Goal: Task Accomplishment & Management: Complete application form

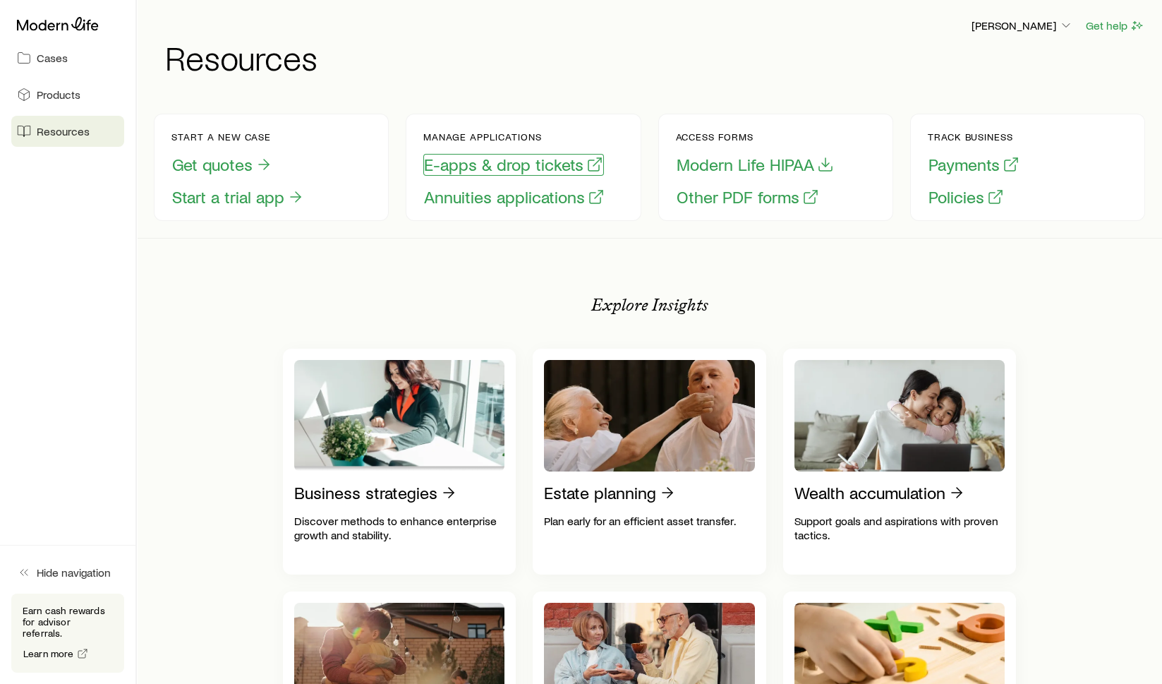
click at [492, 170] on button "E-apps & drop tickets" at bounding box center [513, 165] width 181 height 22
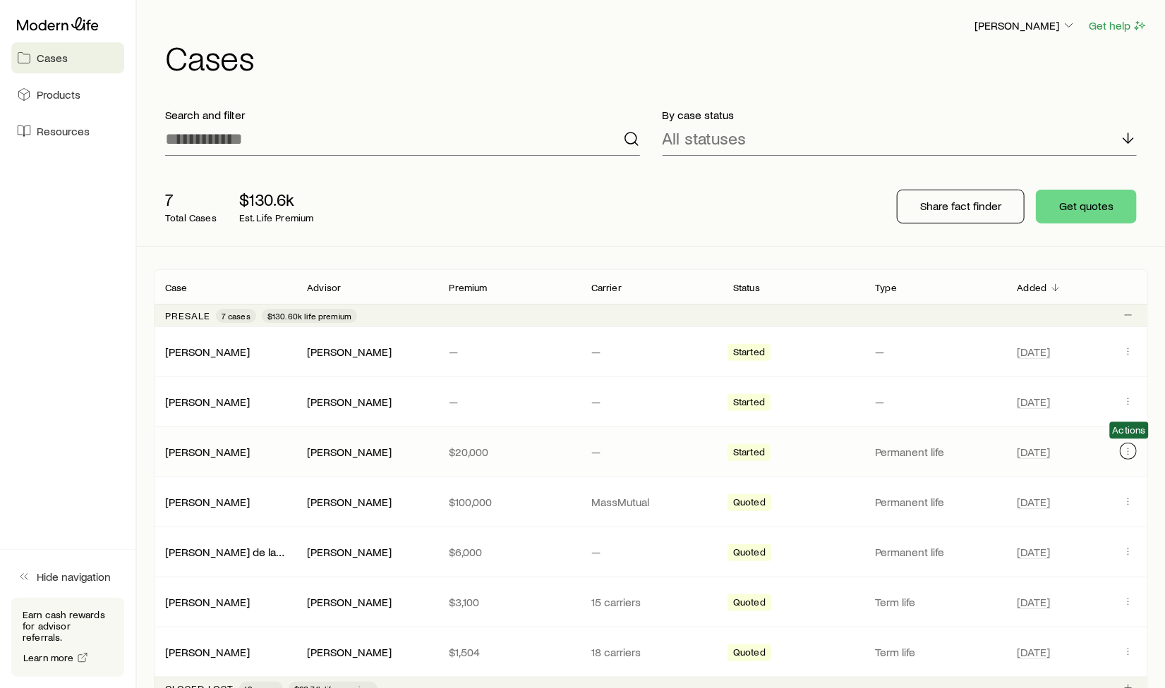
click at [1128, 456] on button "Client cases" at bounding box center [1127, 451] width 17 height 17
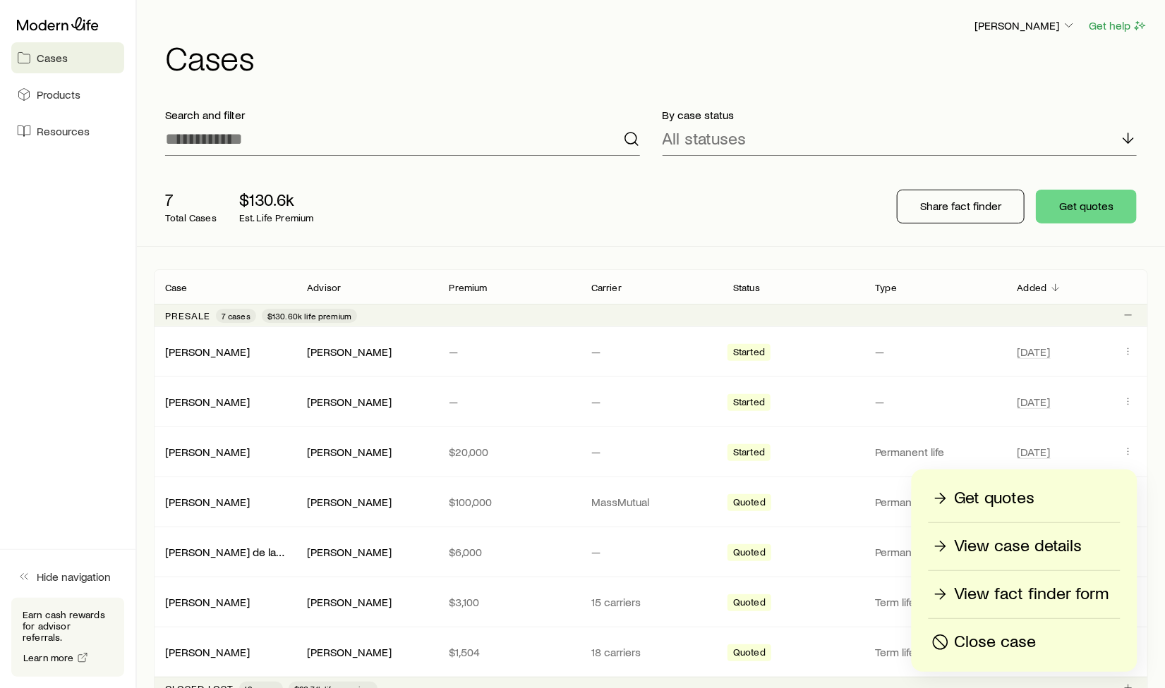
click at [980, 549] on p "View case details" at bounding box center [1018, 546] width 128 height 23
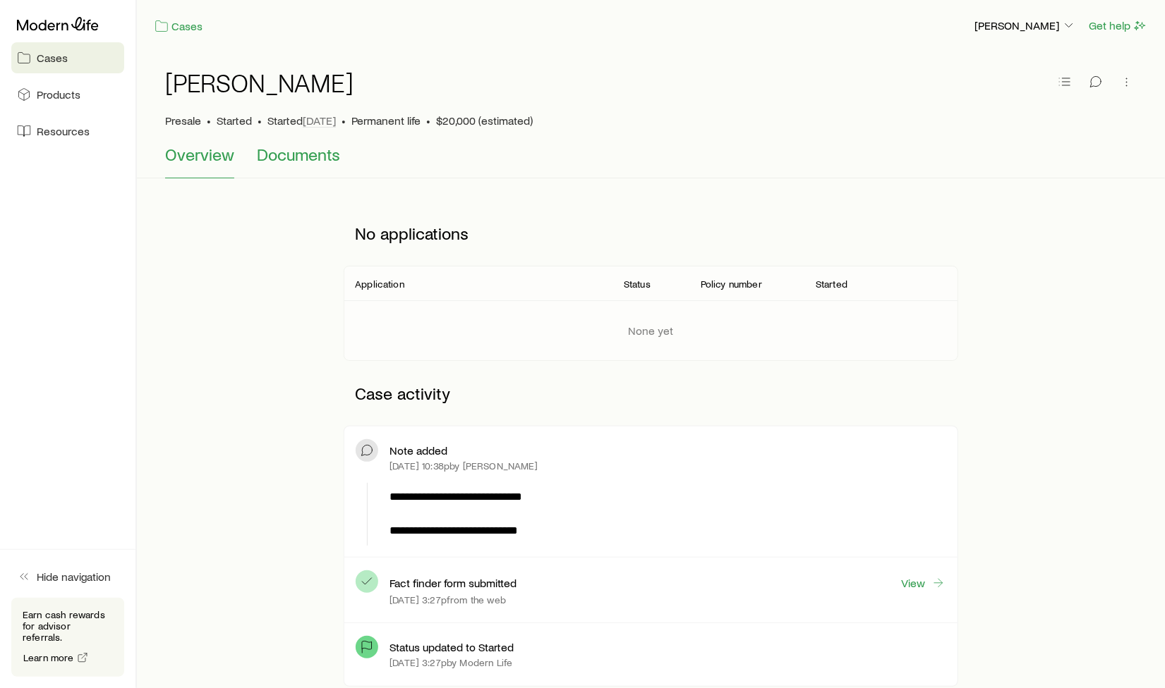
click at [265, 148] on span "Documents" at bounding box center [298, 155] width 83 height 20
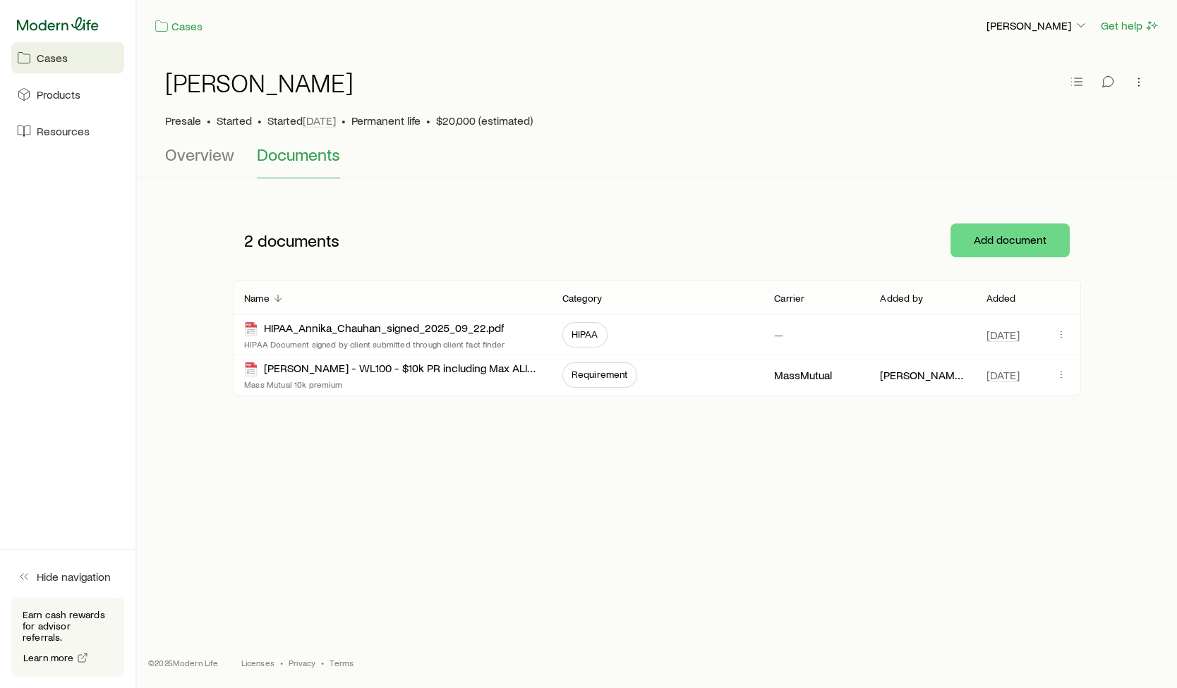
click at [68, 24] on icon at bounding box center [58, 24] width 82 height 14
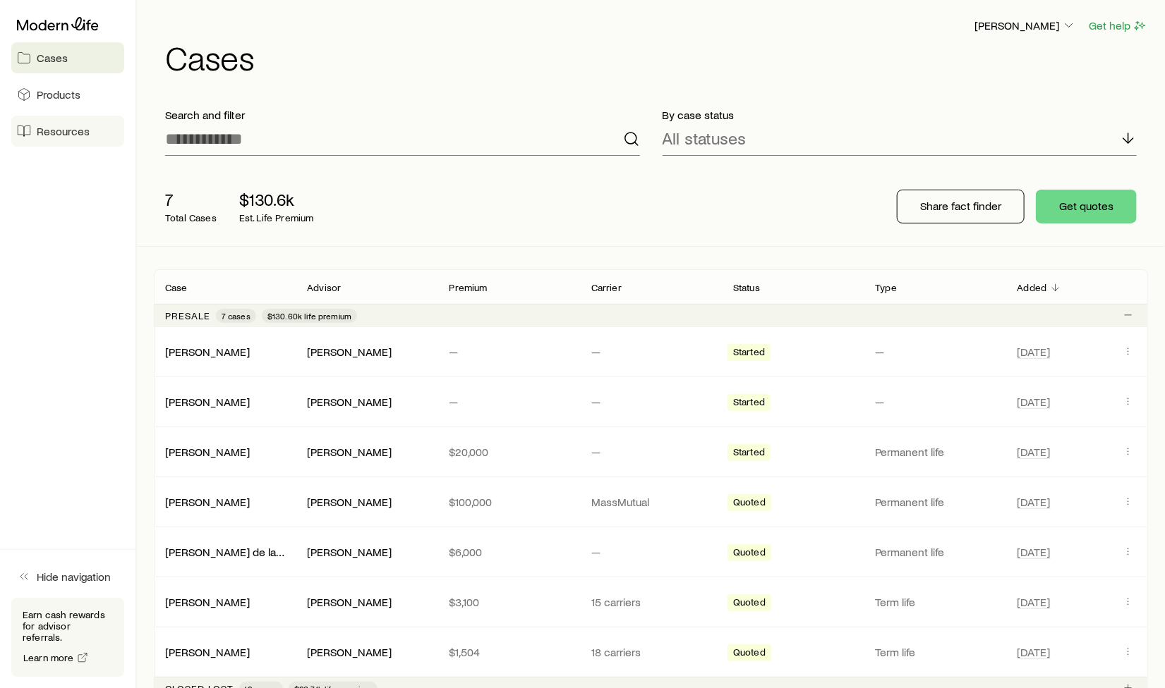
click at [60, 121] on link "Resources" at bounding box center [67, 131] width 113 height 31
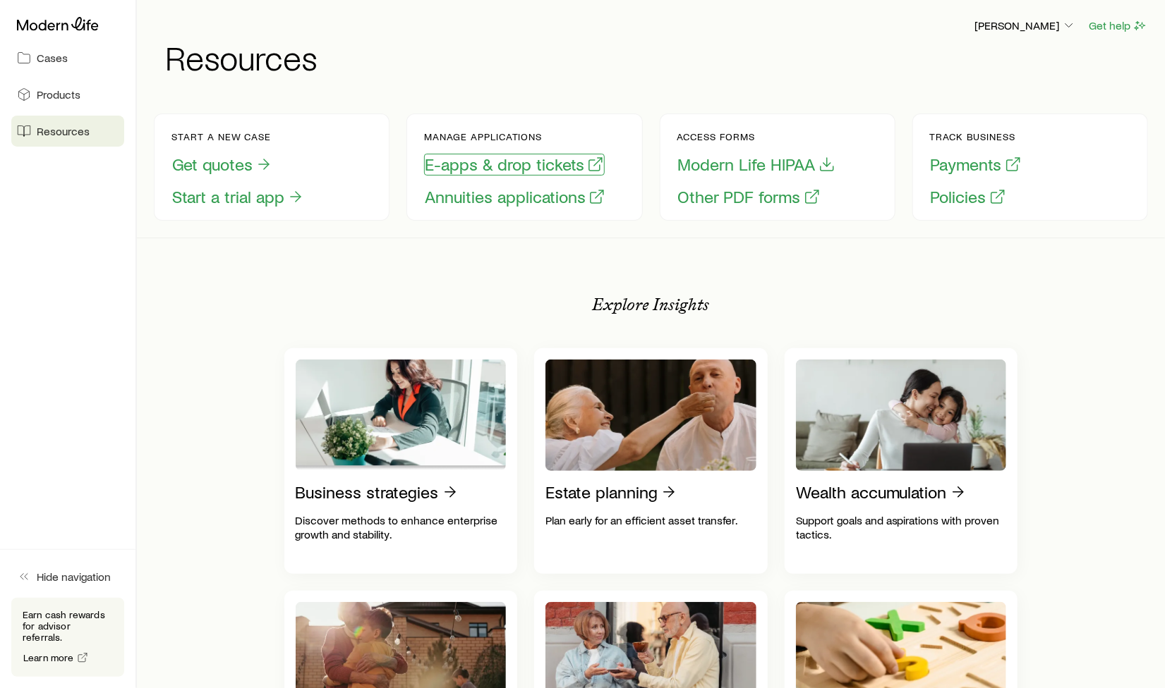
click at [483, 164] on button "E-apps & drop tickets" at bounding box center [514, 165] width 181 height 22
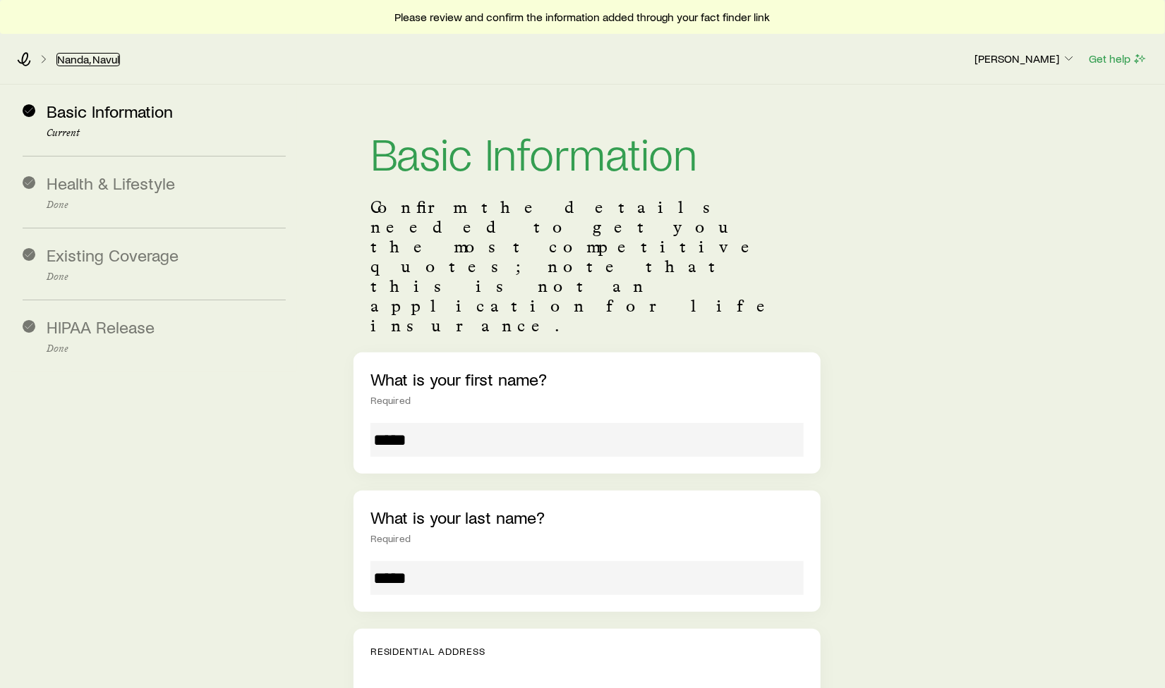
click at [95, 61] on link "Nanda, Navul" at bounding box center [87, 59] width 63 height 13
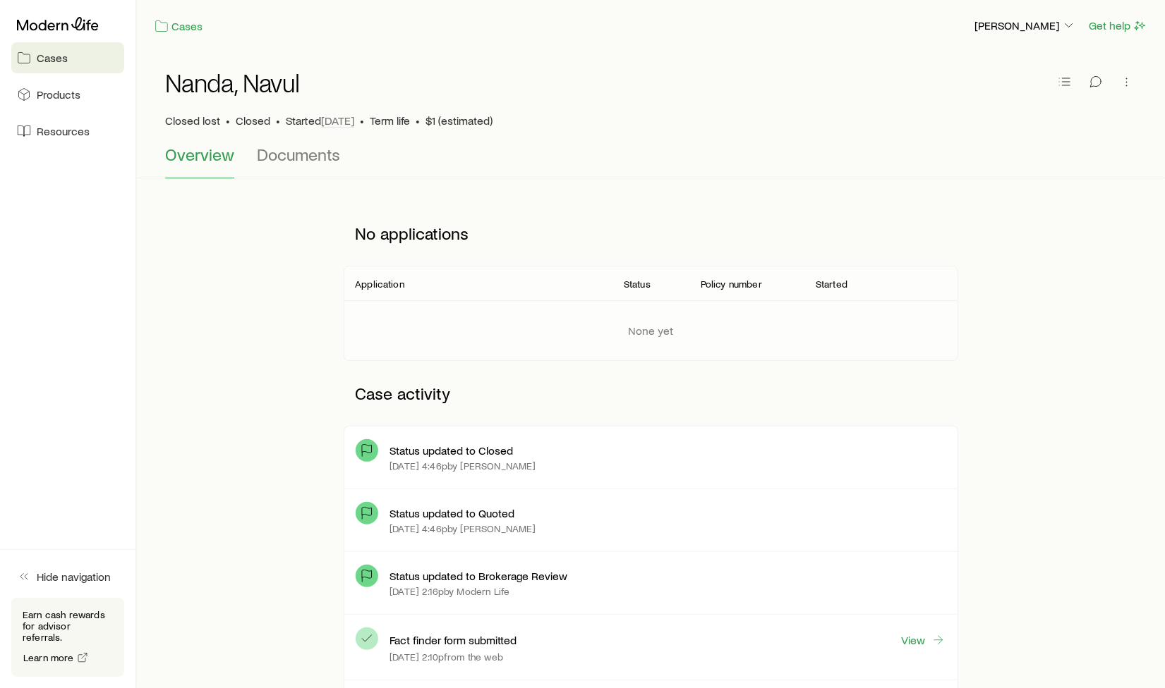
click at [195, 160] on span "Overview" at bounding box center [199, 155] width 69 height 20
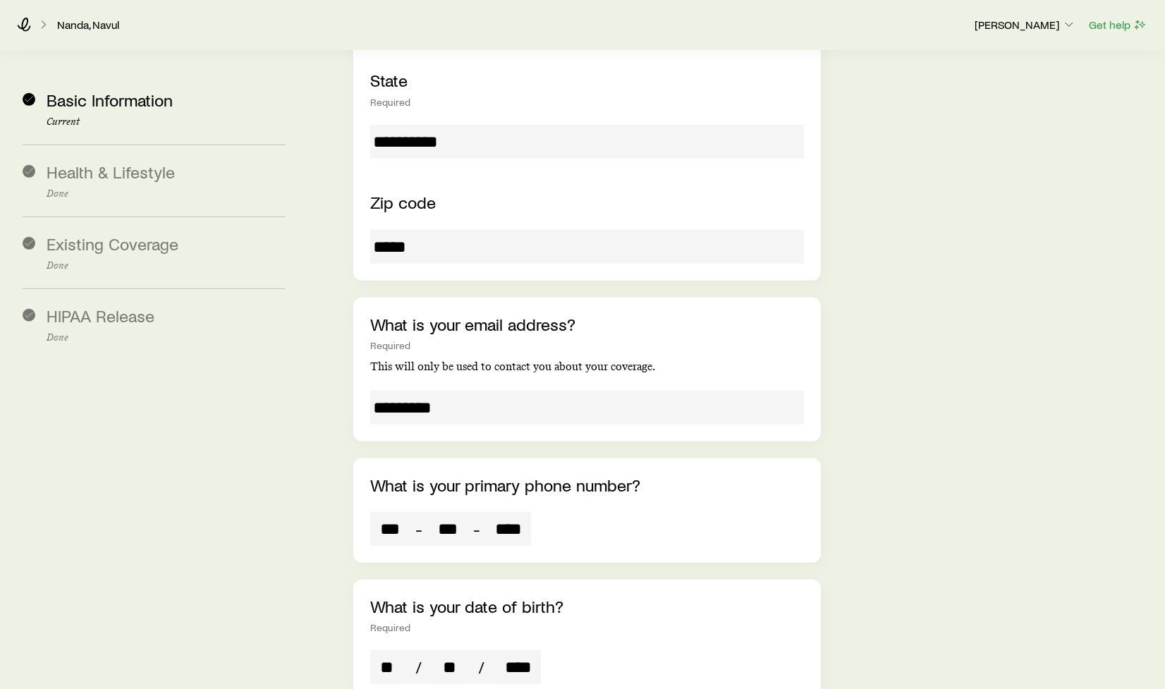
scroll to position [940, 0]
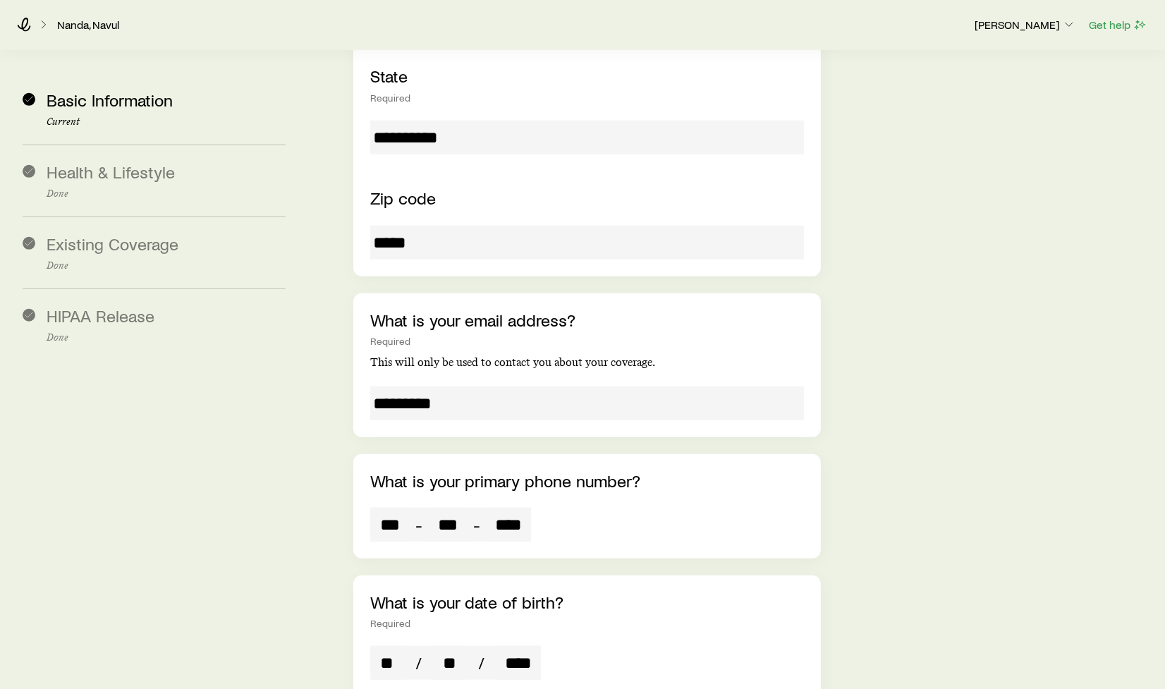
drag, startPoint x: 89, startPoint y: 492, endPoint x: 99, endPoint y: 483, distance: 13.0
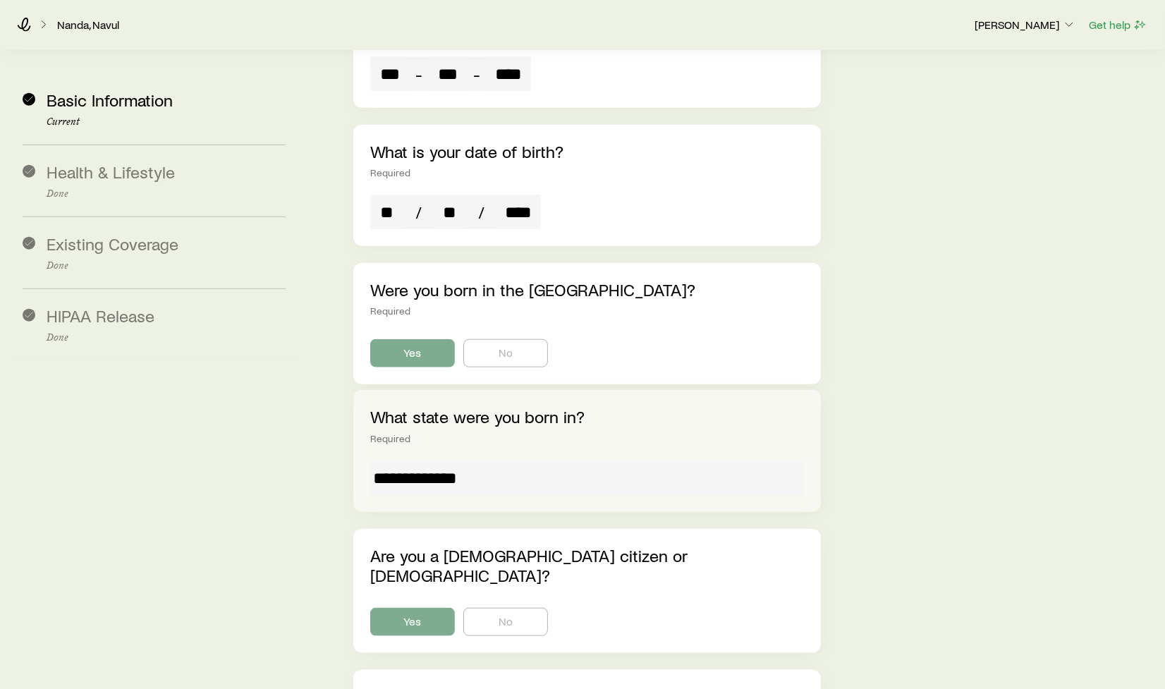
scroll to position [1411, 0]
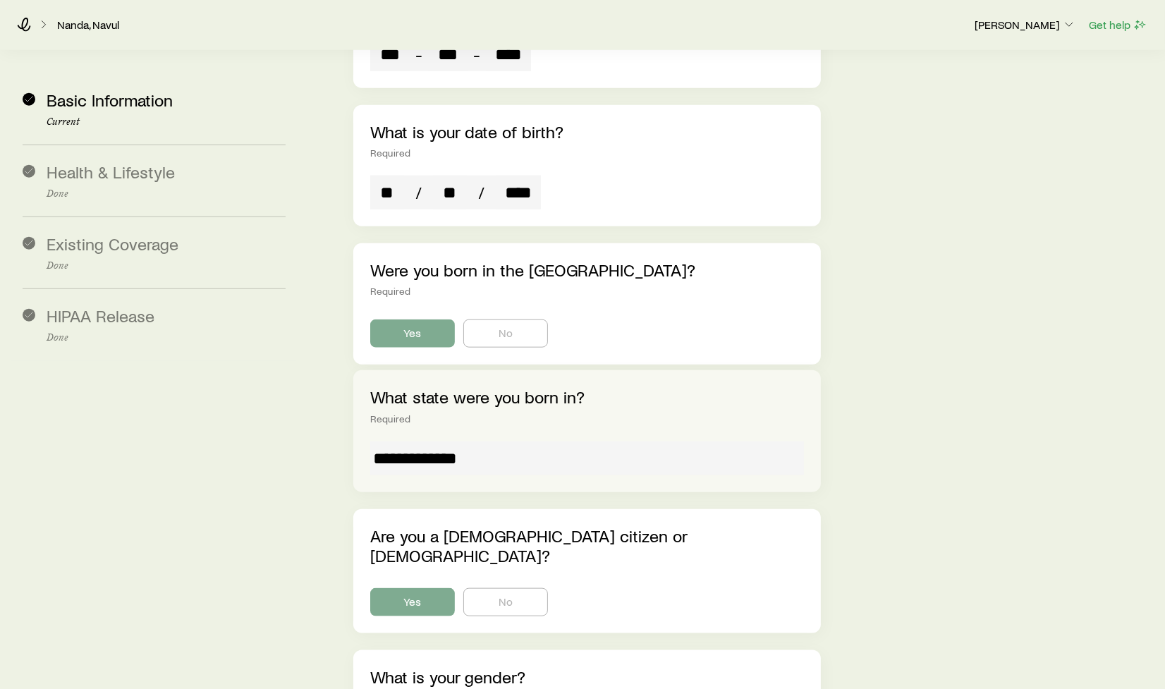
click at [470, 442] on input at bounding box center [587, 459] width 434 height 34
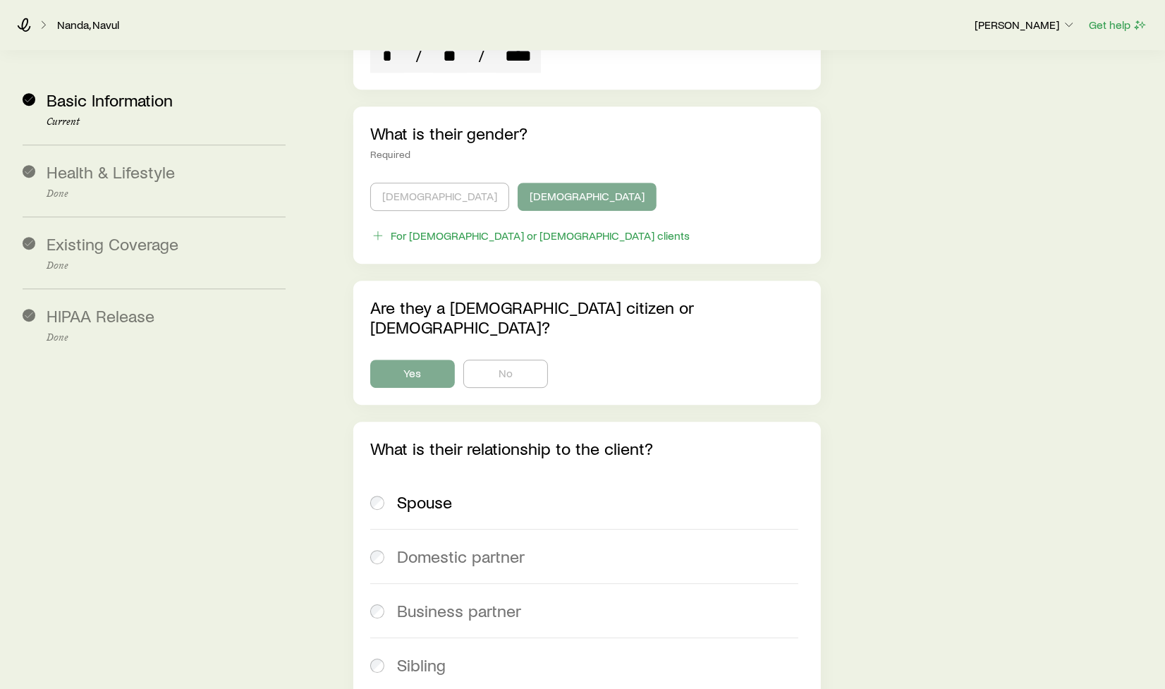
scroll to position [4124, 0]
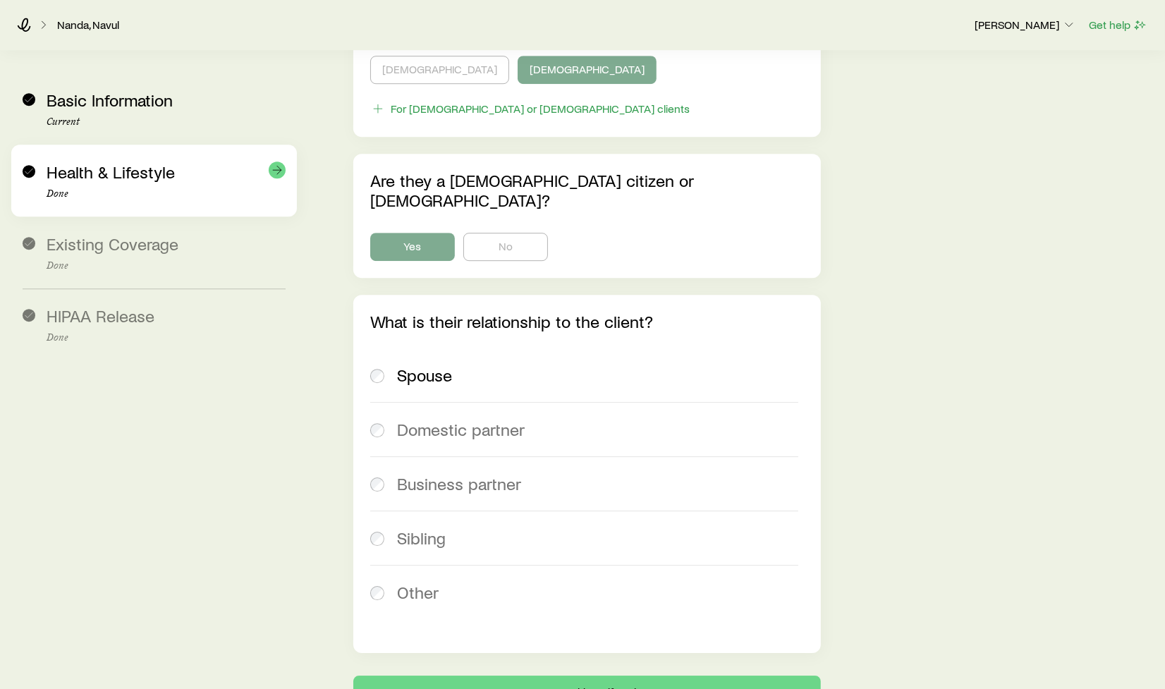
click at [142, 180] on span "Health & Lifestyle" at bounding box center [111, 172] width 128 height 20
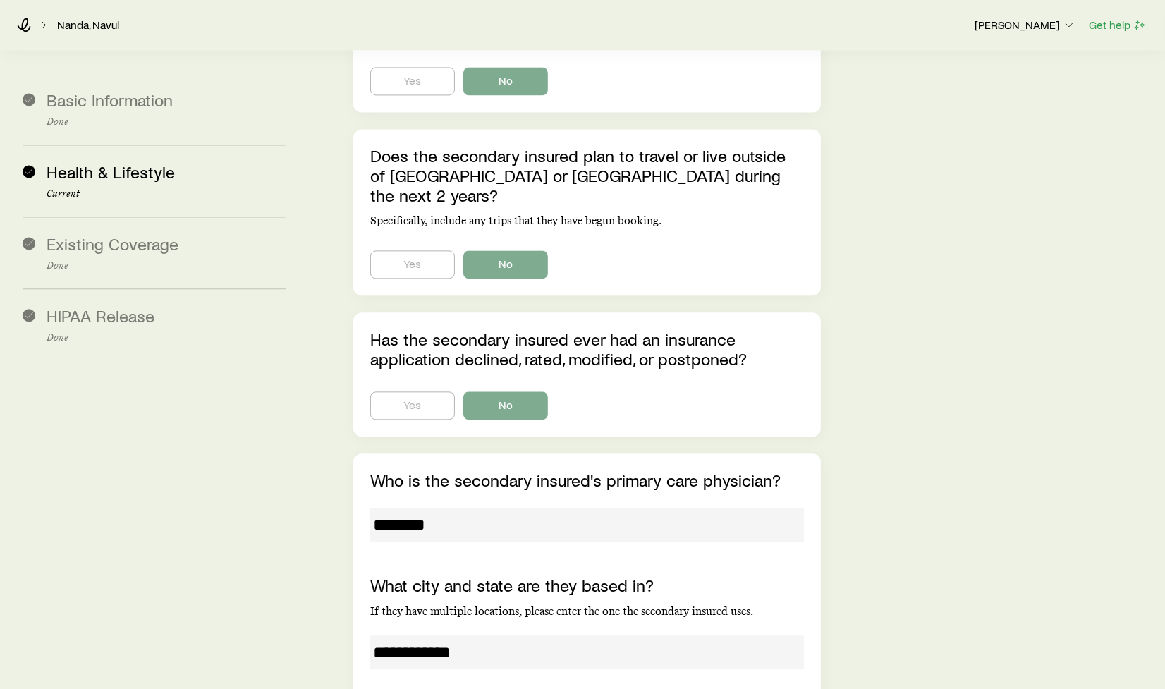
scroll to position [8228, 0]
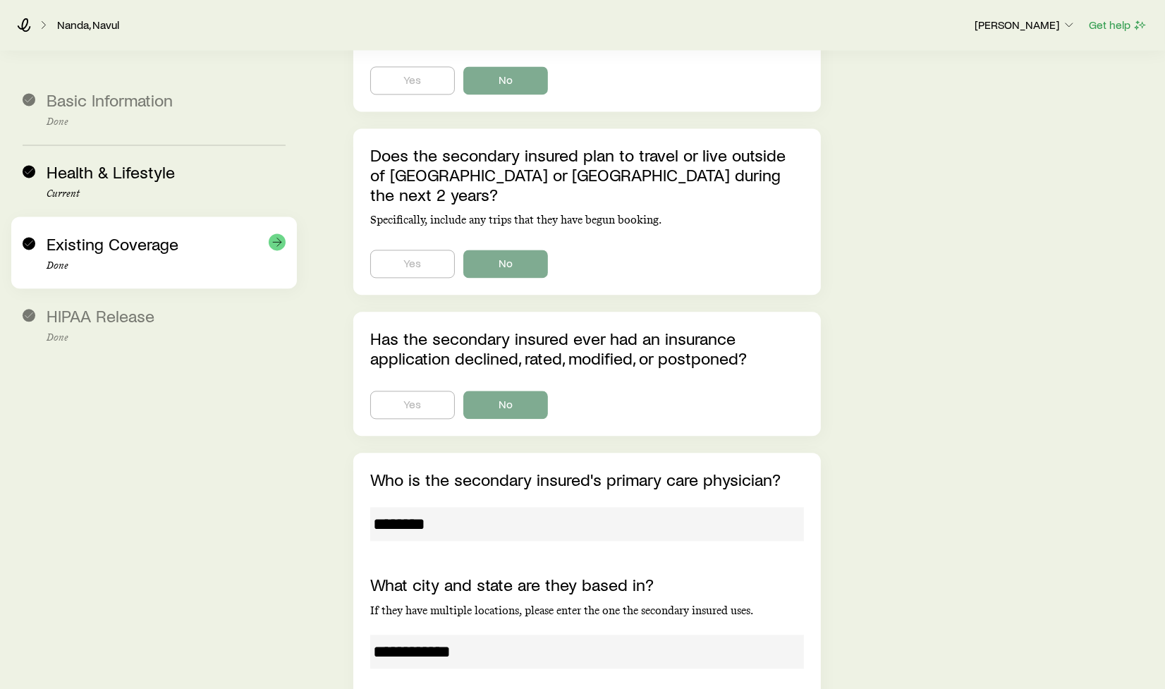
click at [160, 263] on p "Done" at bounding box center [166, 265] width 239 height 11
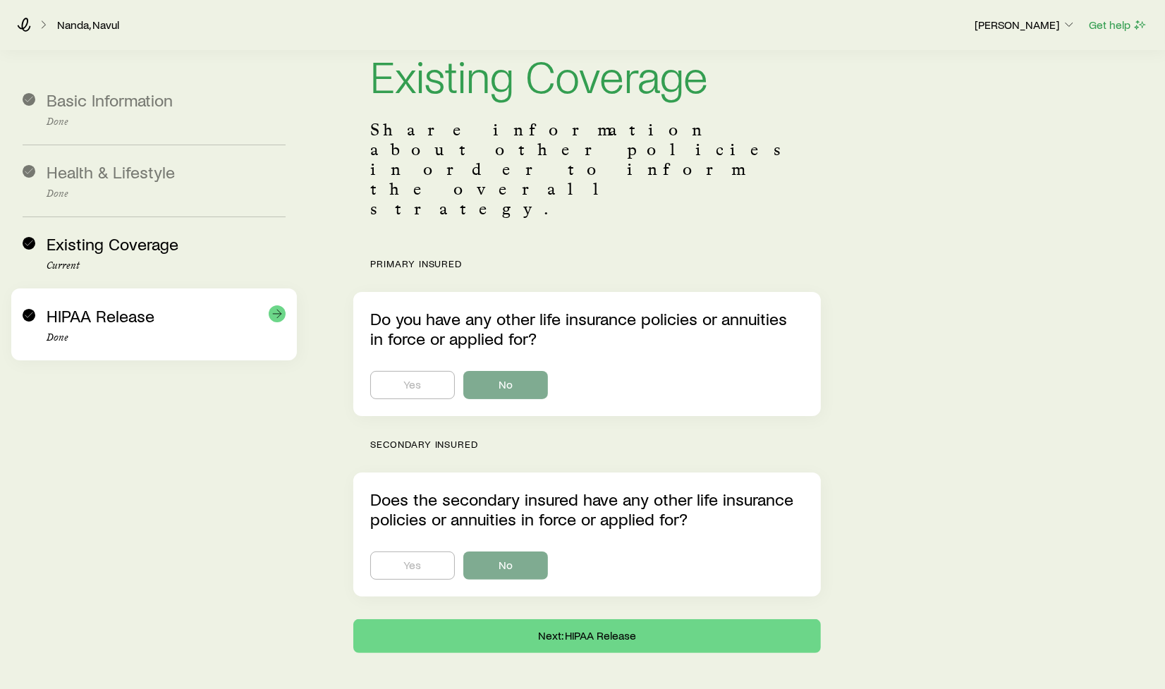
click at [129, 330] on div "HIPAA Release Done" at bounding box center [166, 324] width 239 height 37
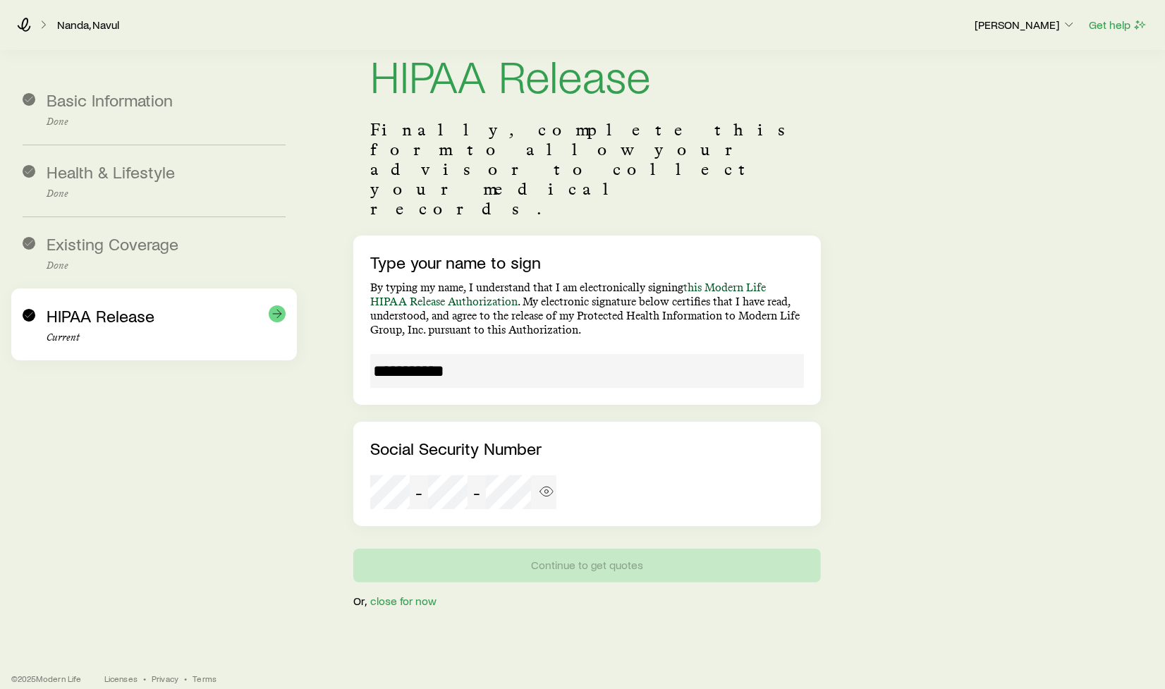
scroll to position [33, 0]
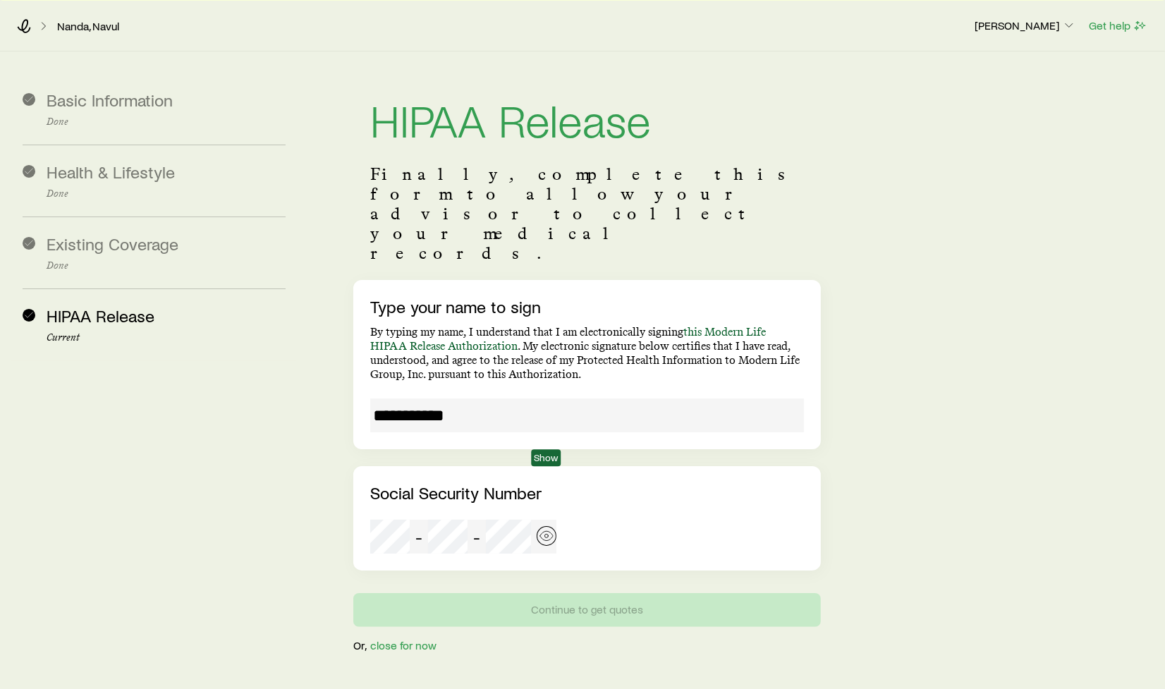
click at [547, 529] on icon "button" at bounding box center [547, 536] width 14 height 14
click at [550, 530] on line "button" at bounding box center [546, 536] width 13 height 13
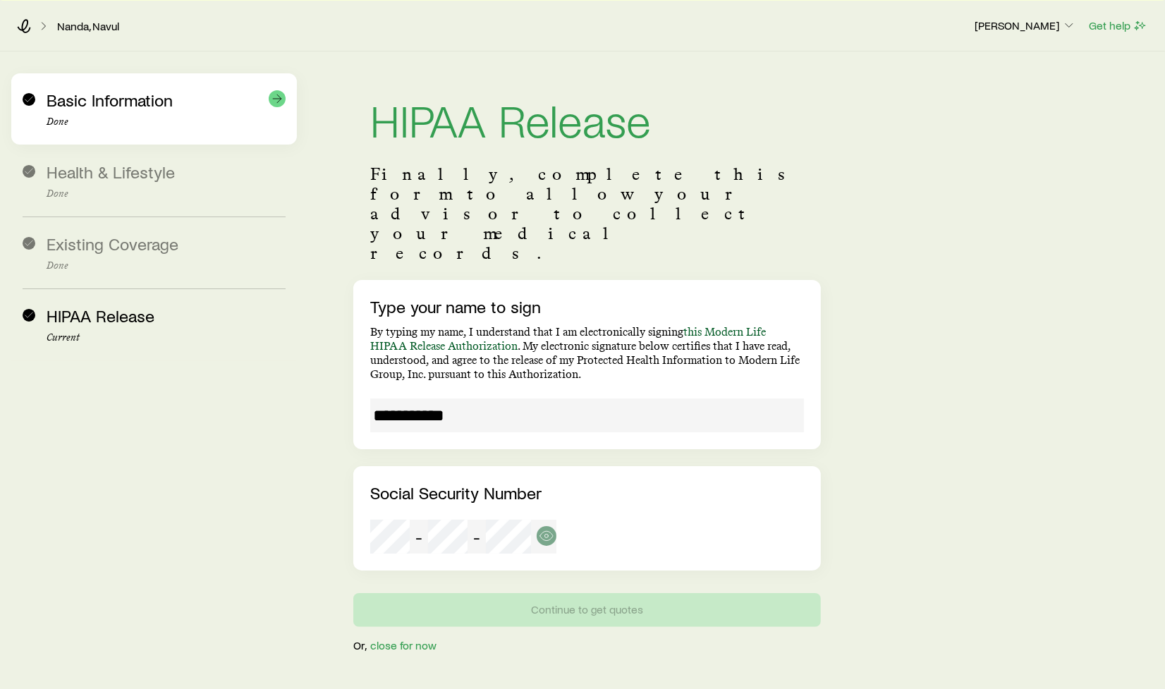
click at [97, 95] on span "Basic Information" at bounding box center [110, 100] width 126 height 20
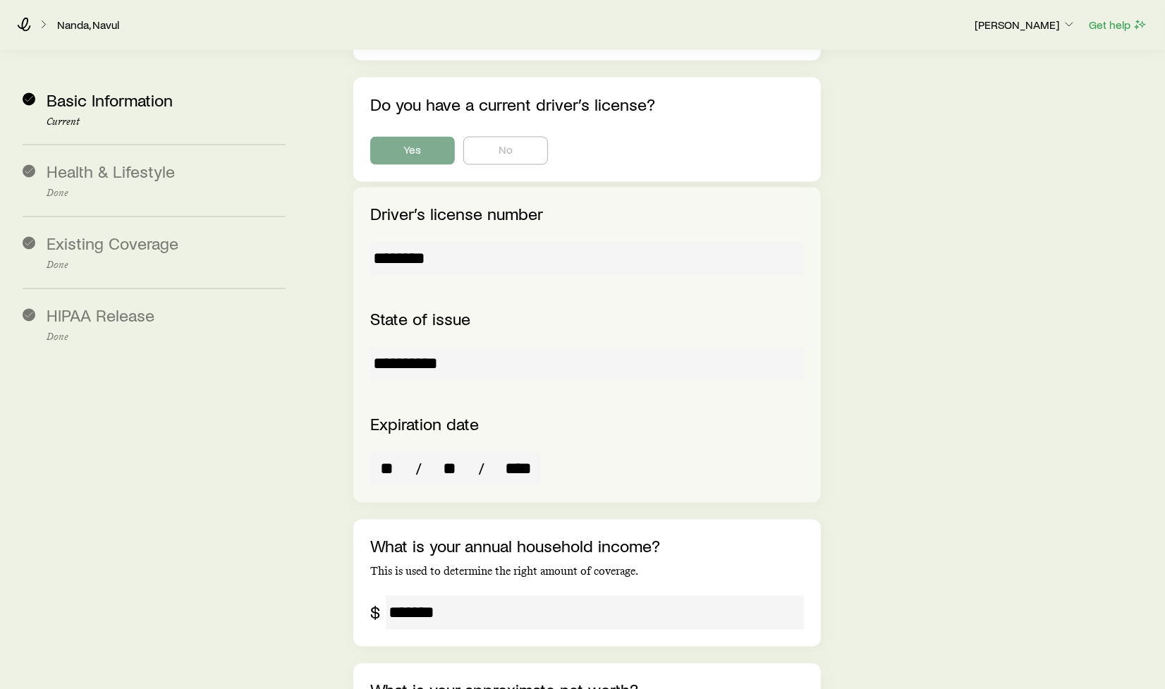
scroll to position [2478, 0]
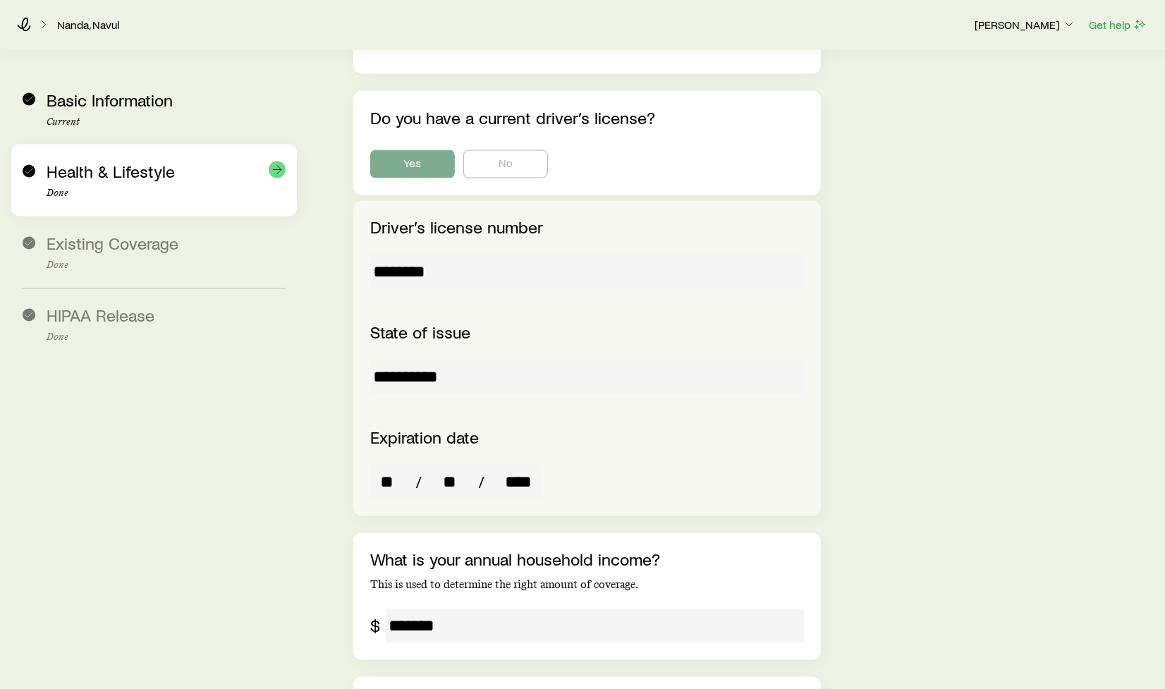
click at [145, 172] on span "Health & Lifestyle" at bounding box center [111, 172] width 128 height 20
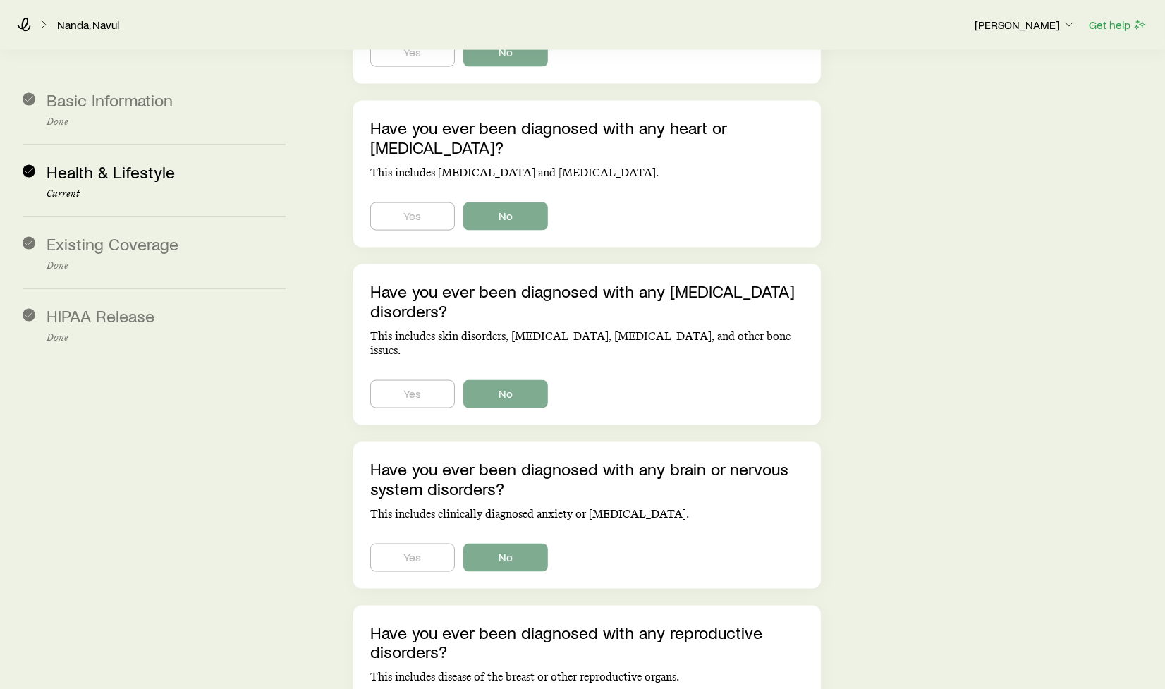
scroll to position [1773, 0]
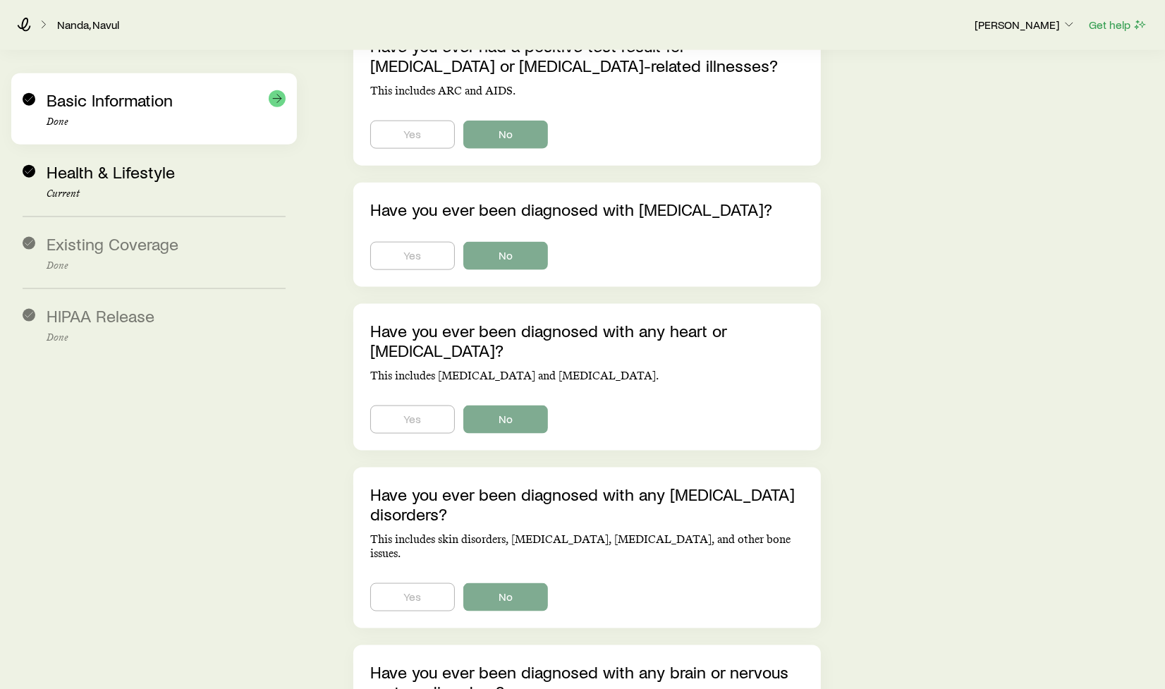
drag, startPoint x: 102, startPoint y: 83, endPoint x: 231, endPoint y: 107, distance: 130.6
click at [108, 83] on div "Basic Information Done" at bounding box center [154, 108] width 263 height 71
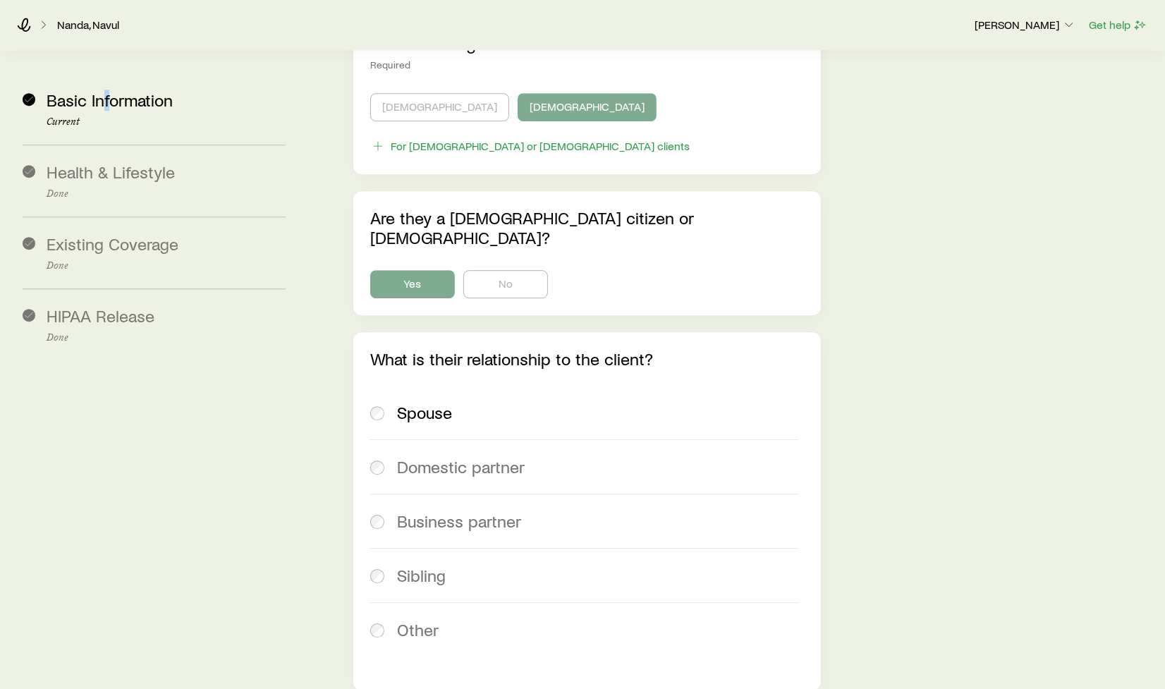
scroll to position [4124, 0]
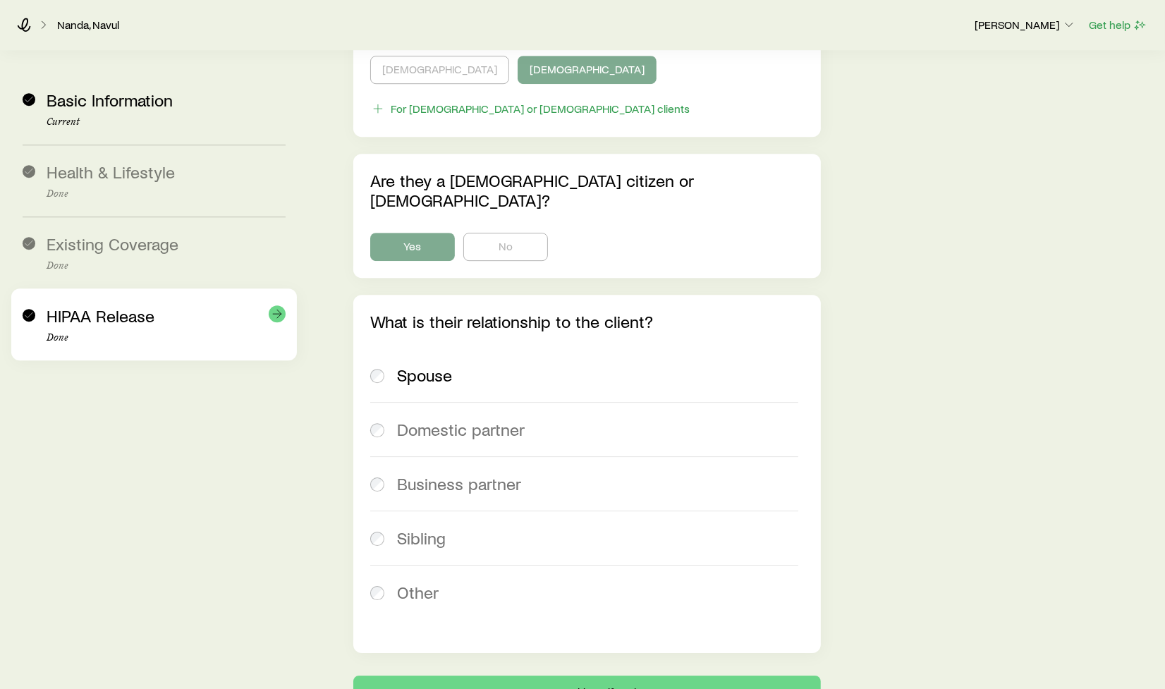
click at [165, 317] on div "HIPAA Release Done" at bounding box center [166, 324] width 239 height 37
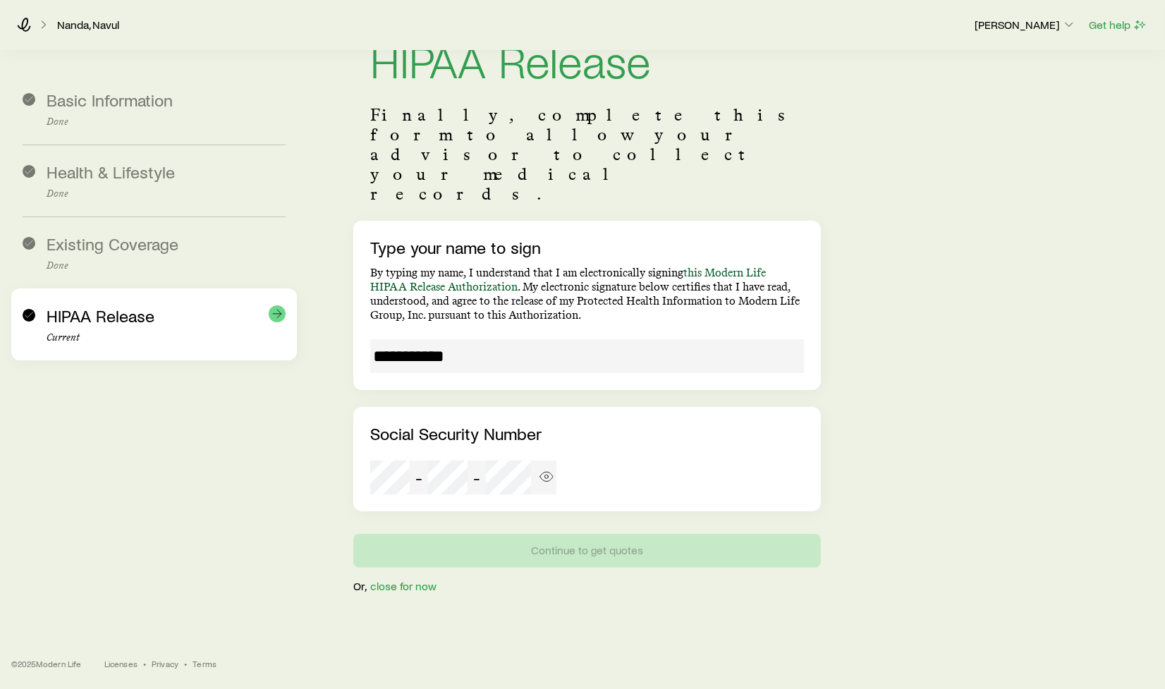
scroll to position [33, 0]
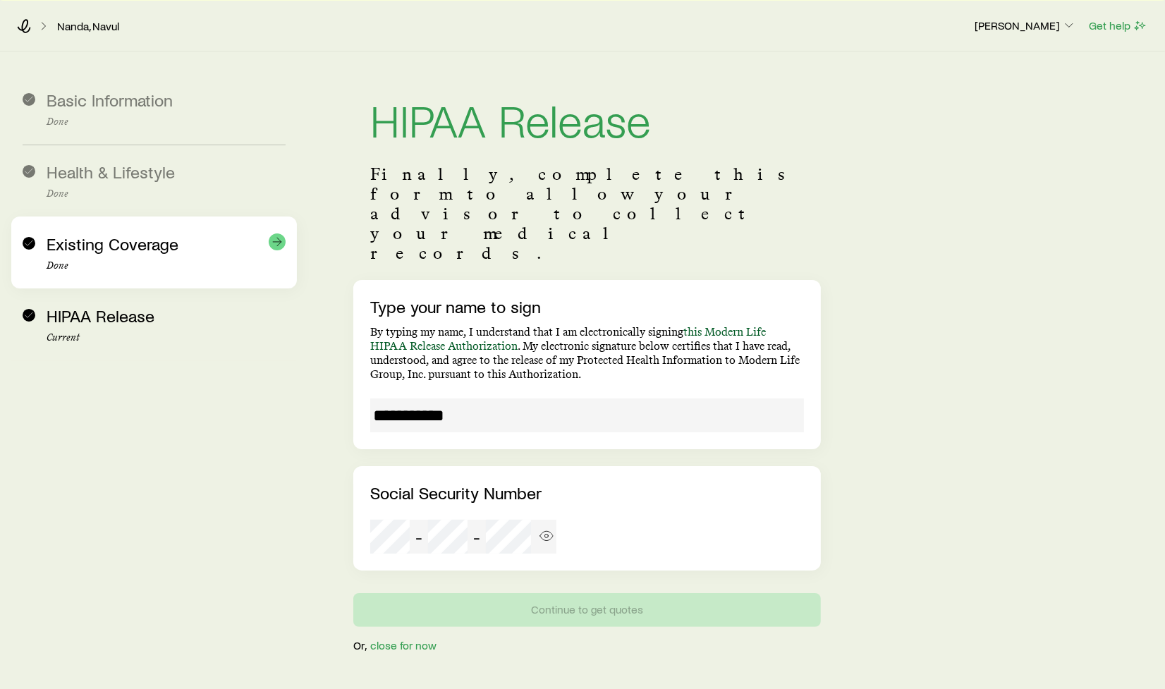
click at [149, 269] on p "Done" at bounding box center [166, 265] width 239 height 11
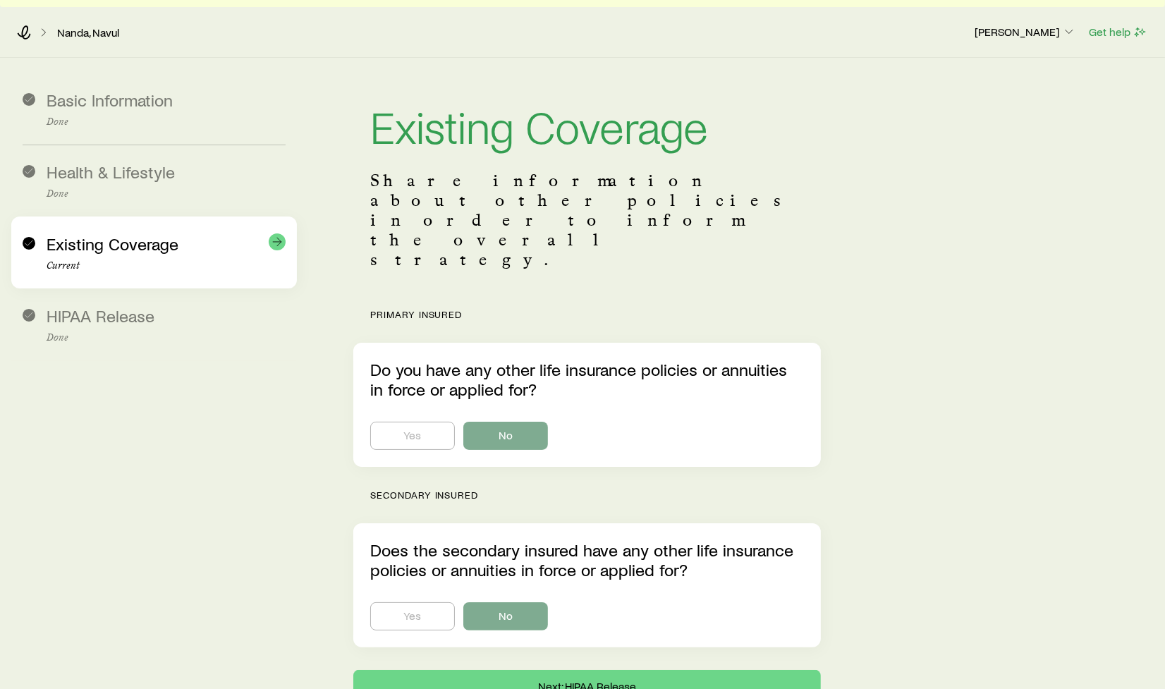
scroll to position [0, 0]
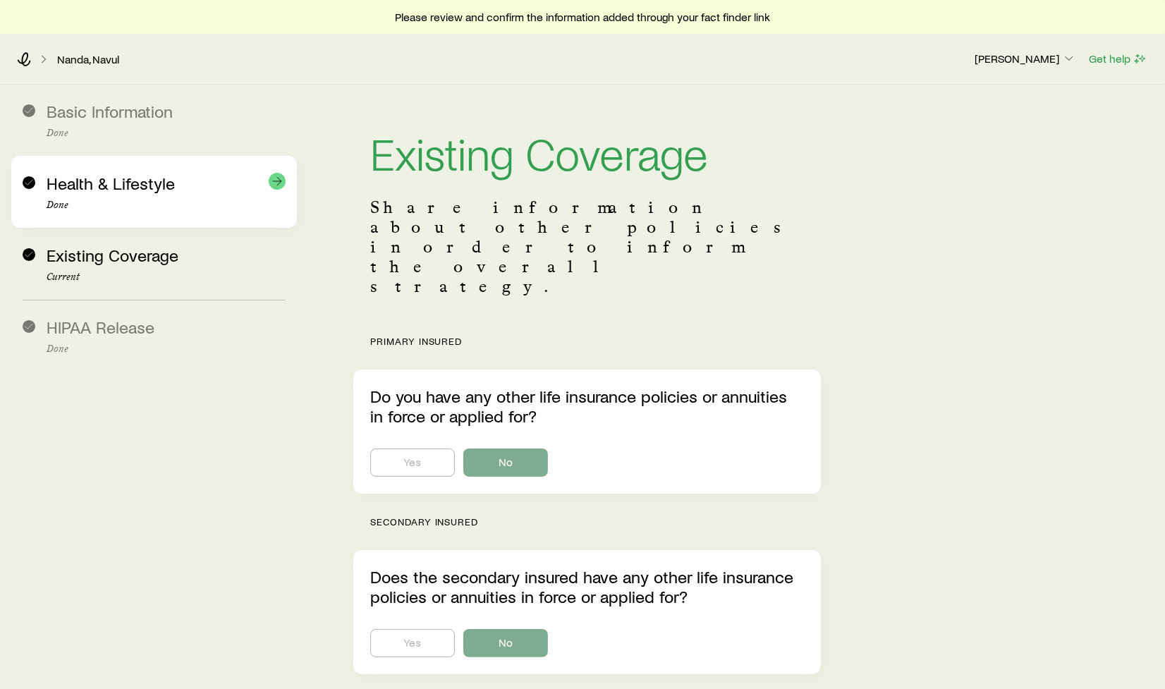
click at [150, 205] on p "Done" at bounding box center [166, 205] width 239 height 11
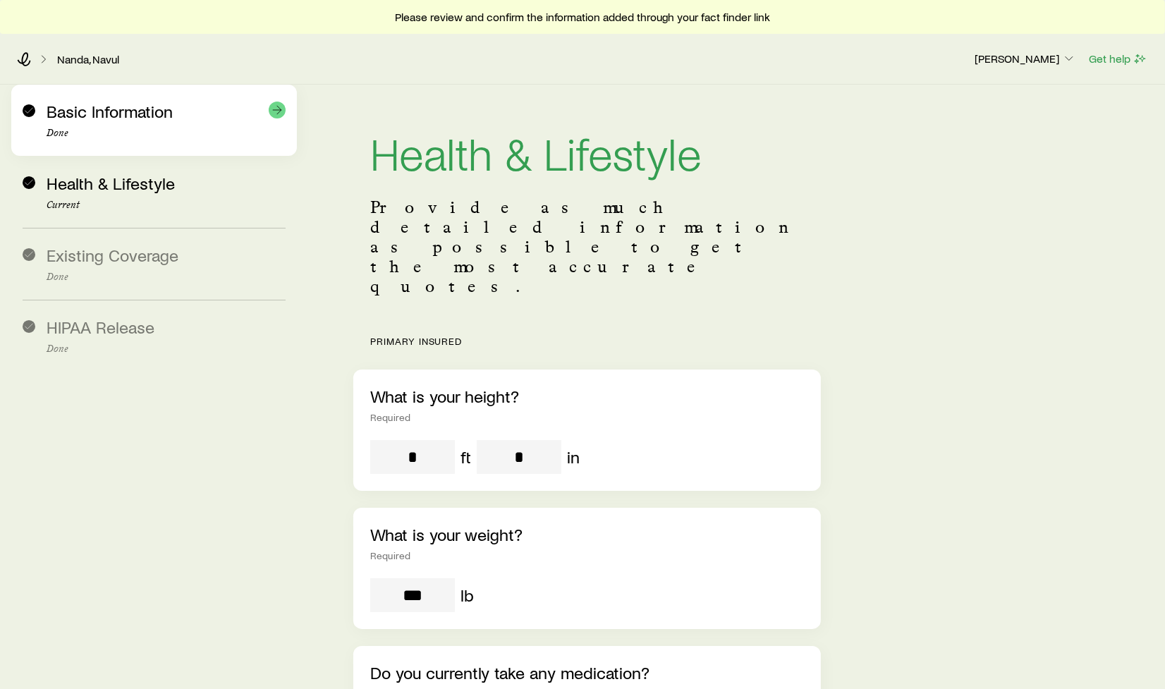
click at [150, 127] on div "Basic Information Done" at bounding box center [166, 120] width 239 height 37
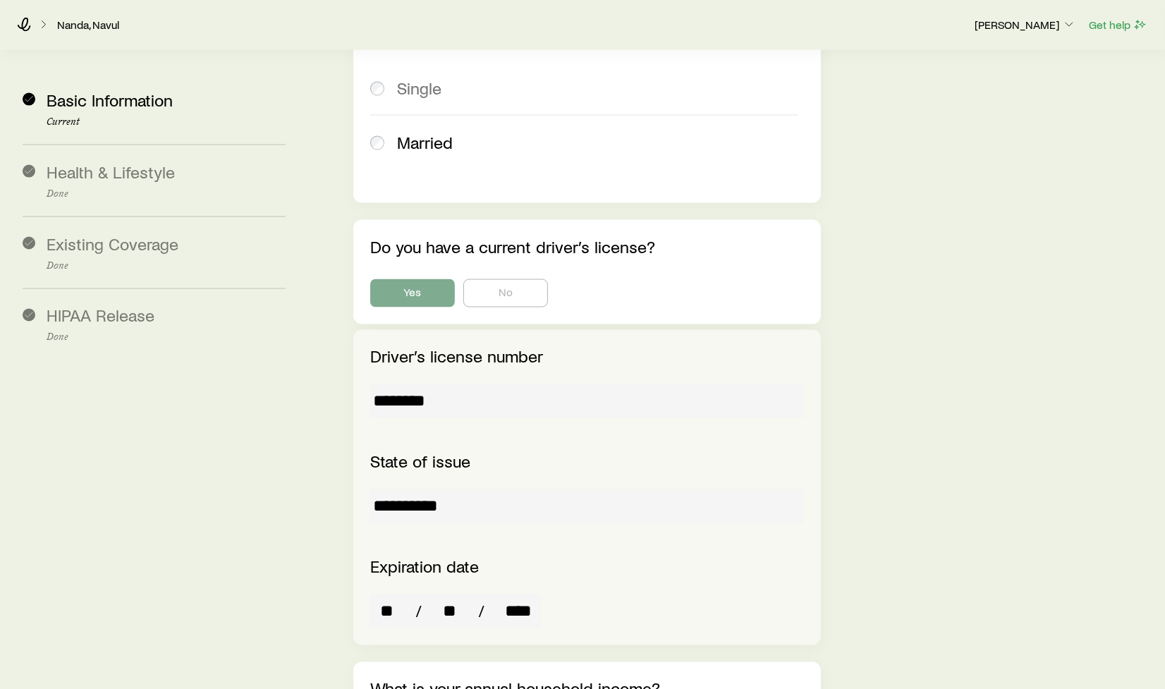
scroll to position [2351, 0]
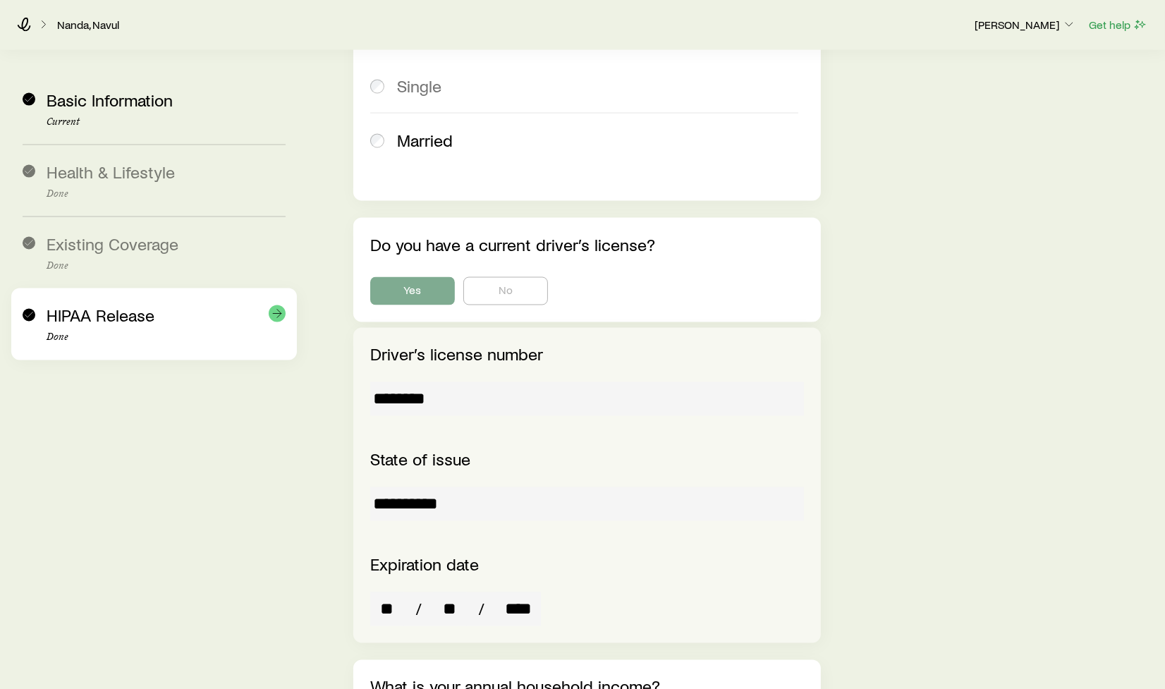
click at [179, 324] on div "HIPAA Release Done" at bounding box center [166, 324] width 239 height 37
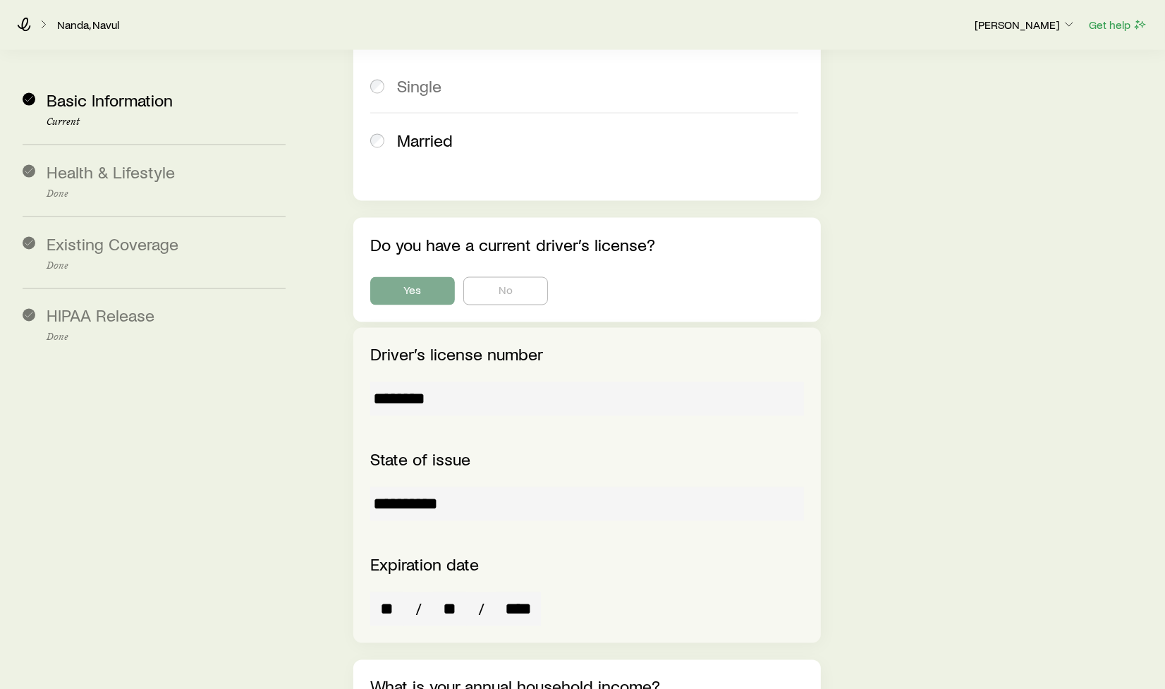
scroll to position [33, 0]
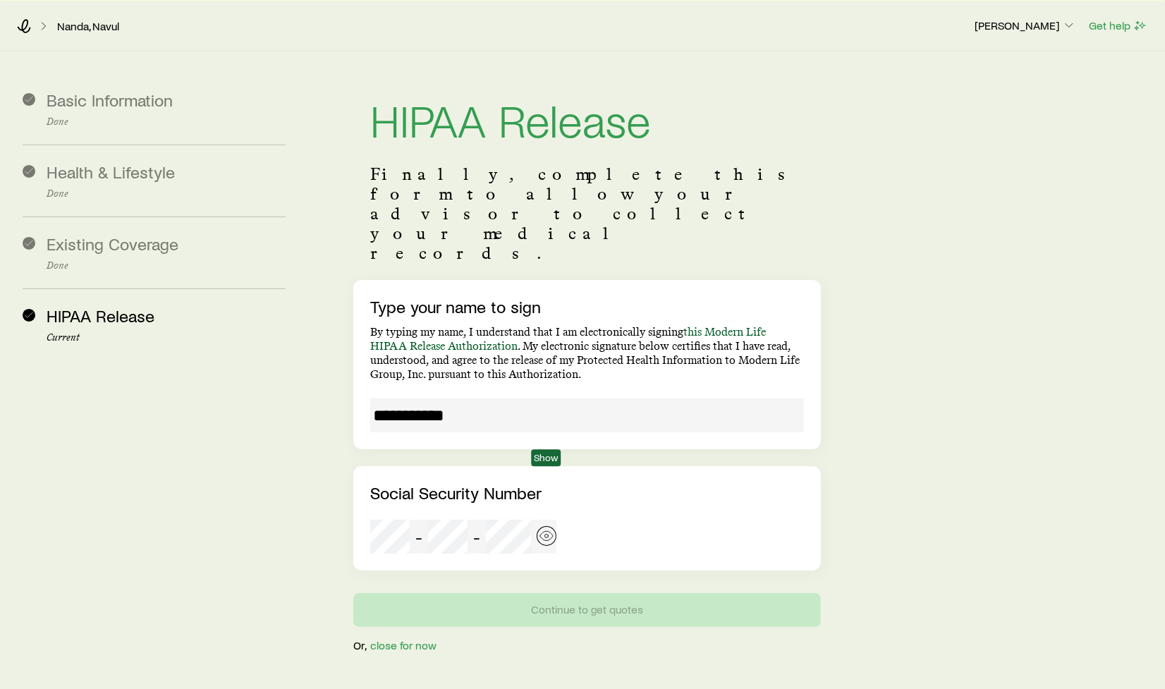
click at [549, 529] on icon "button" at bounding box center [547, 536] width 14 height 14
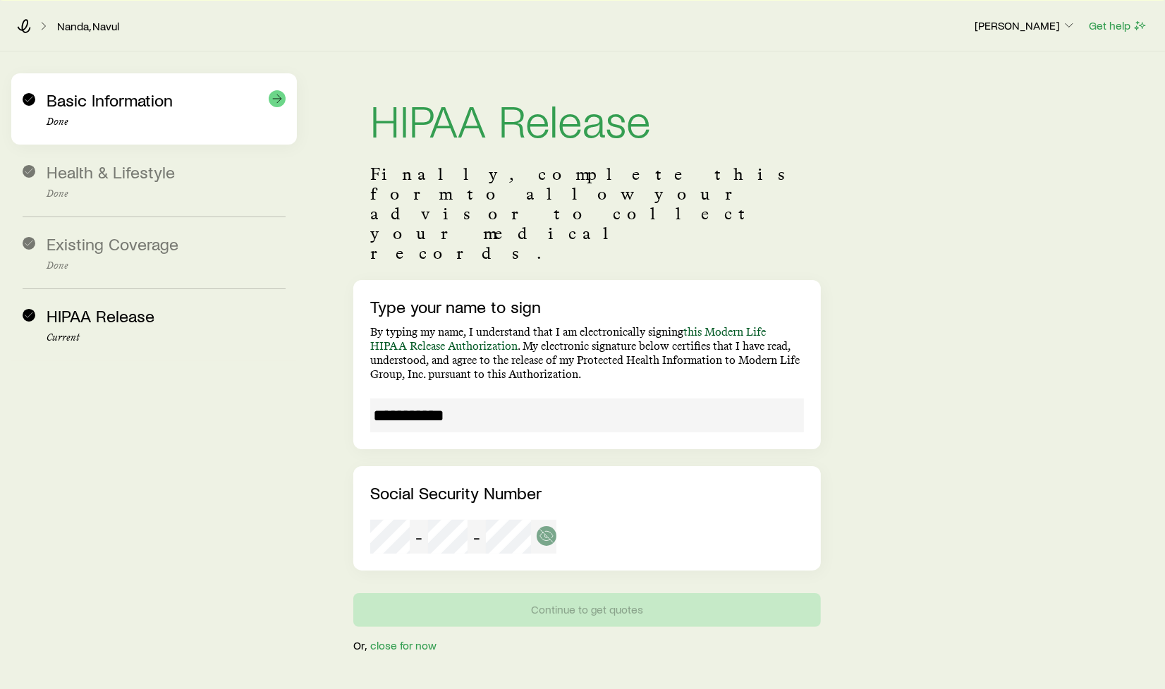
click at [149, 99] on span "Basic Information" at bounding box center [110, 100] width 126 height 20
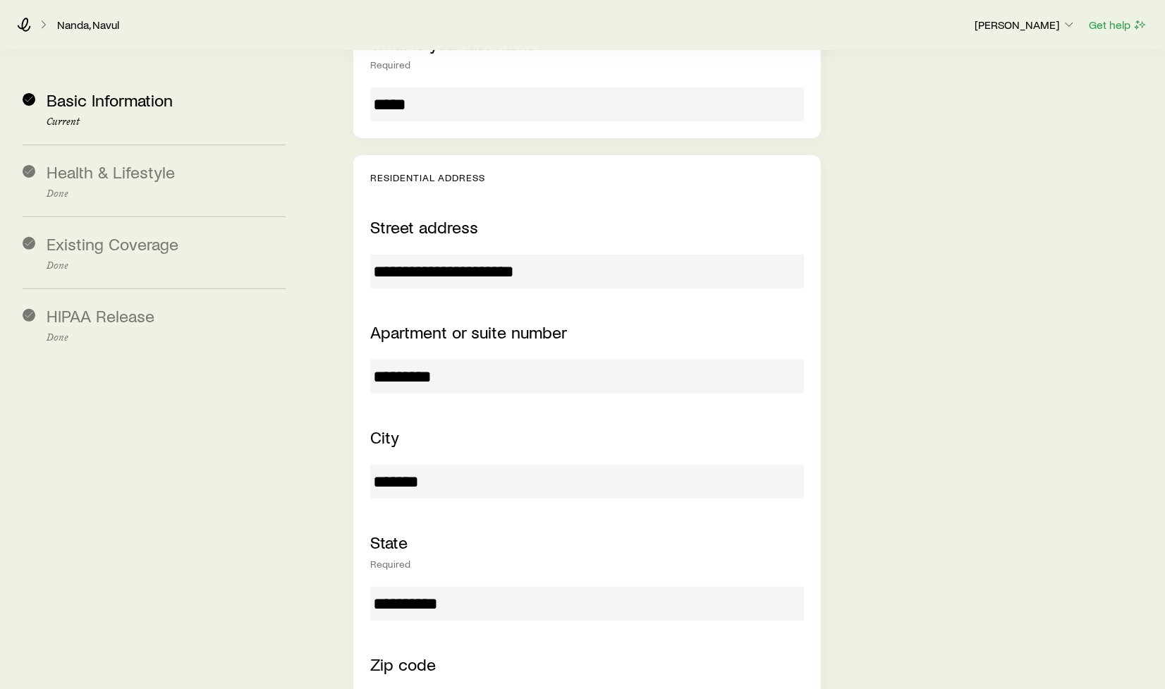
scroll to position [504, 0]
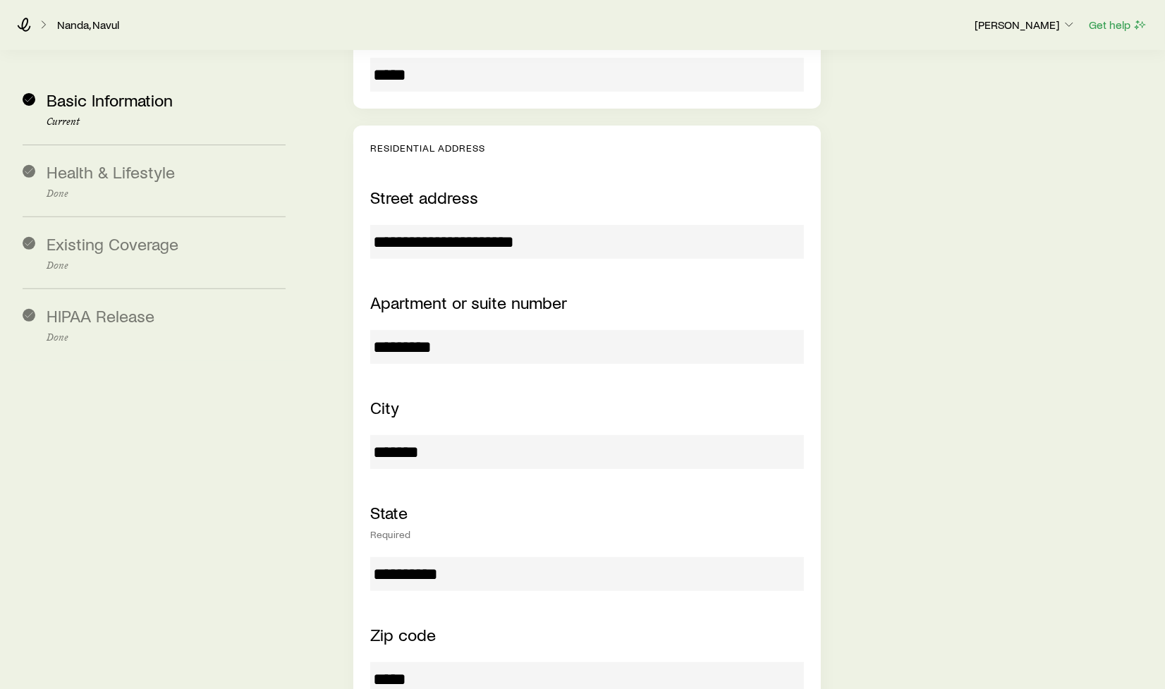
click at [481, 225] on input "**********" at bounding box center [587, 242] width 434 height 34
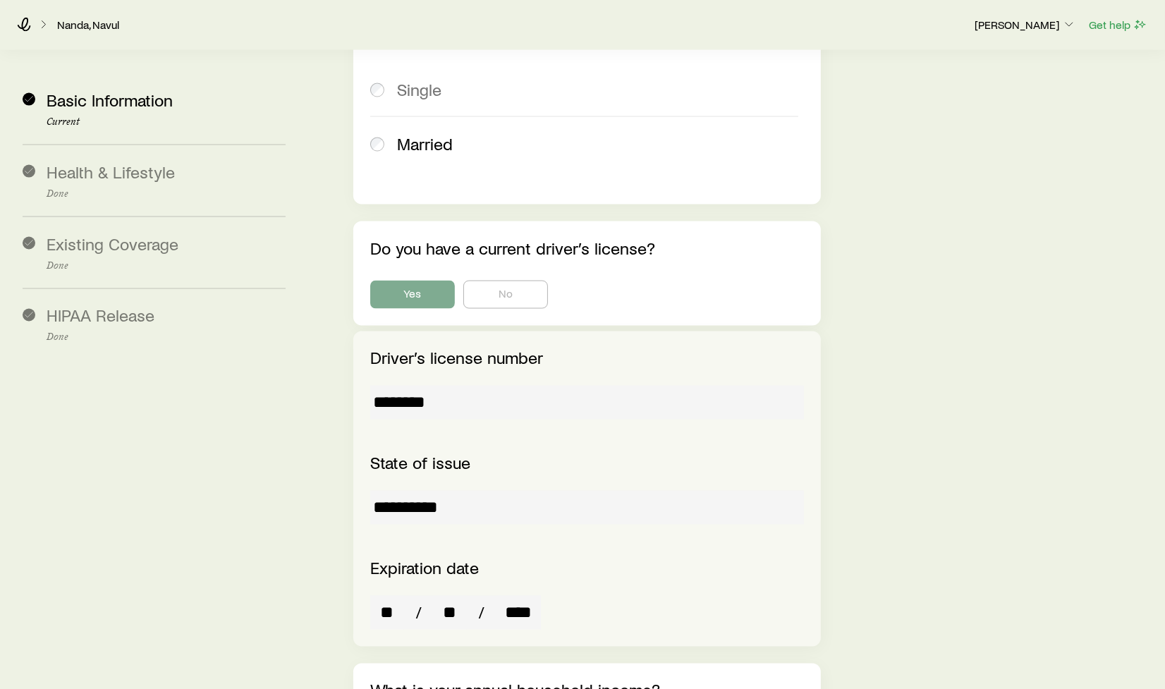
scroll to position [2385, 0]
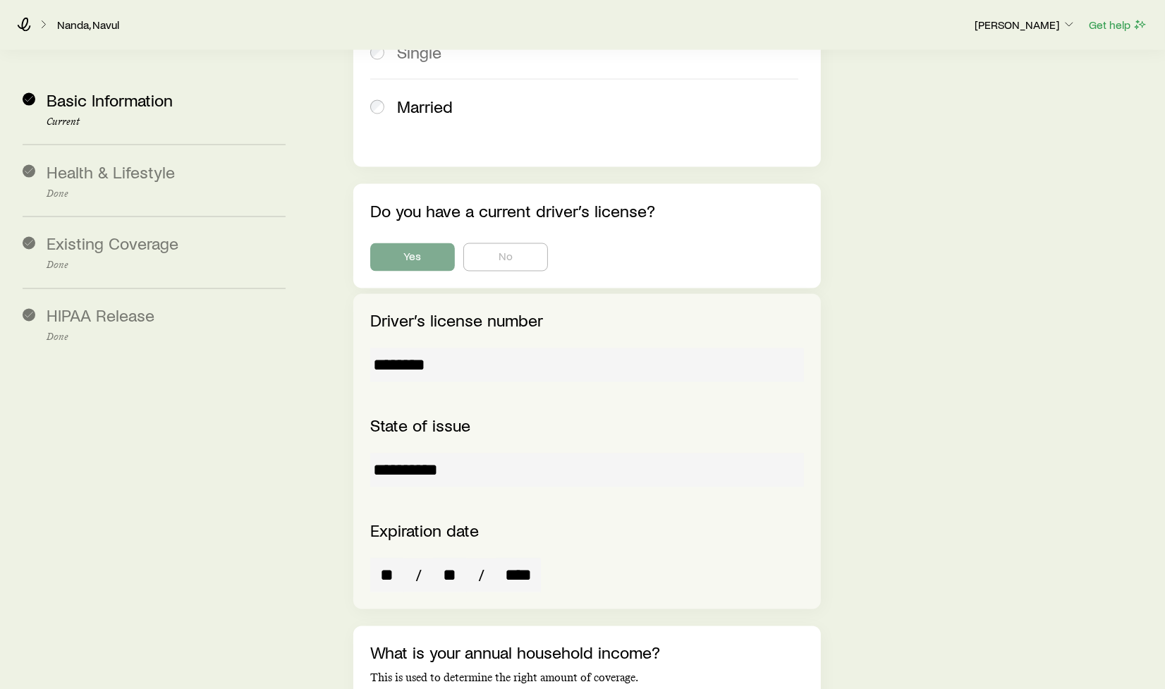
click at [406, 348] on input "********" at bounding box center [587, 365] width 434 height 34
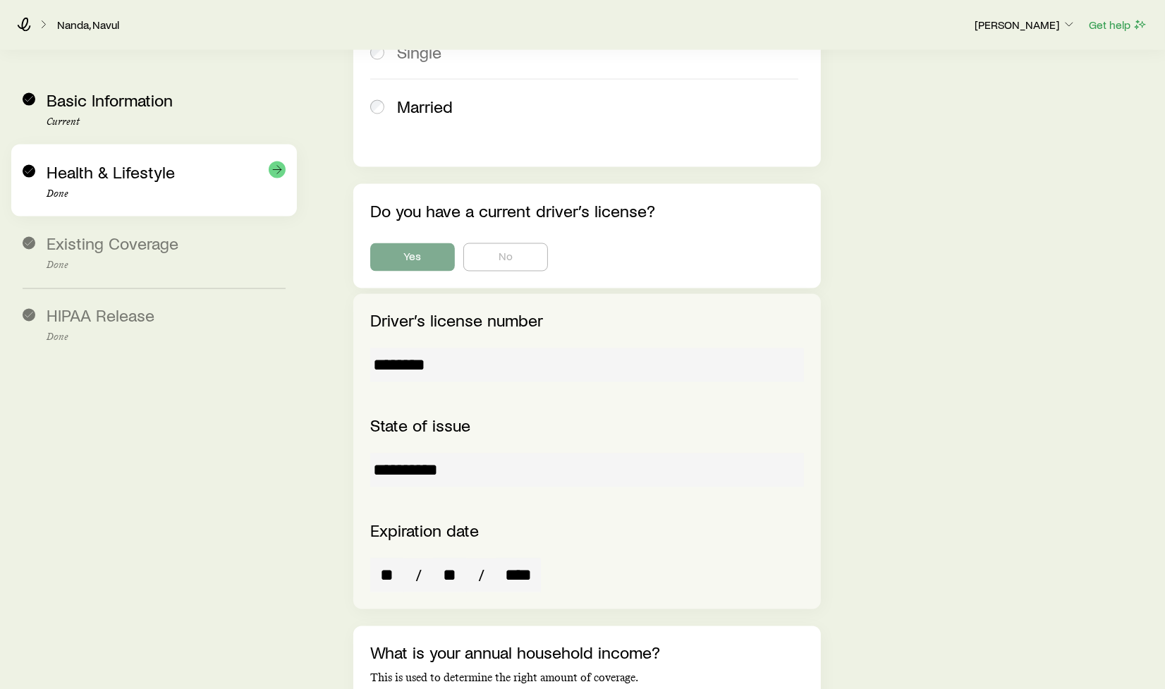
drag, startPoint x: 111, startPoint y: 170, endPoint x: 146, endPoint y: 176, distance: 35.1
click at [111, 170] on span "Health & Lifestyle" at bounding box center [111, 172] width 128 height 20
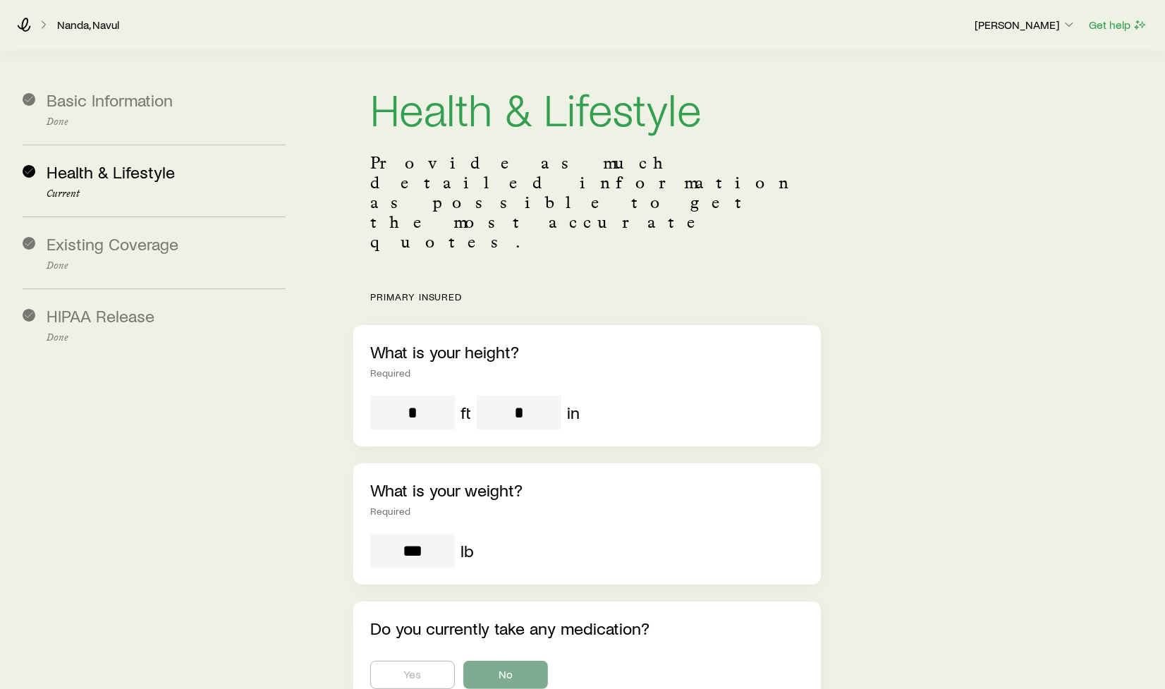
scroll to position [33, 0]
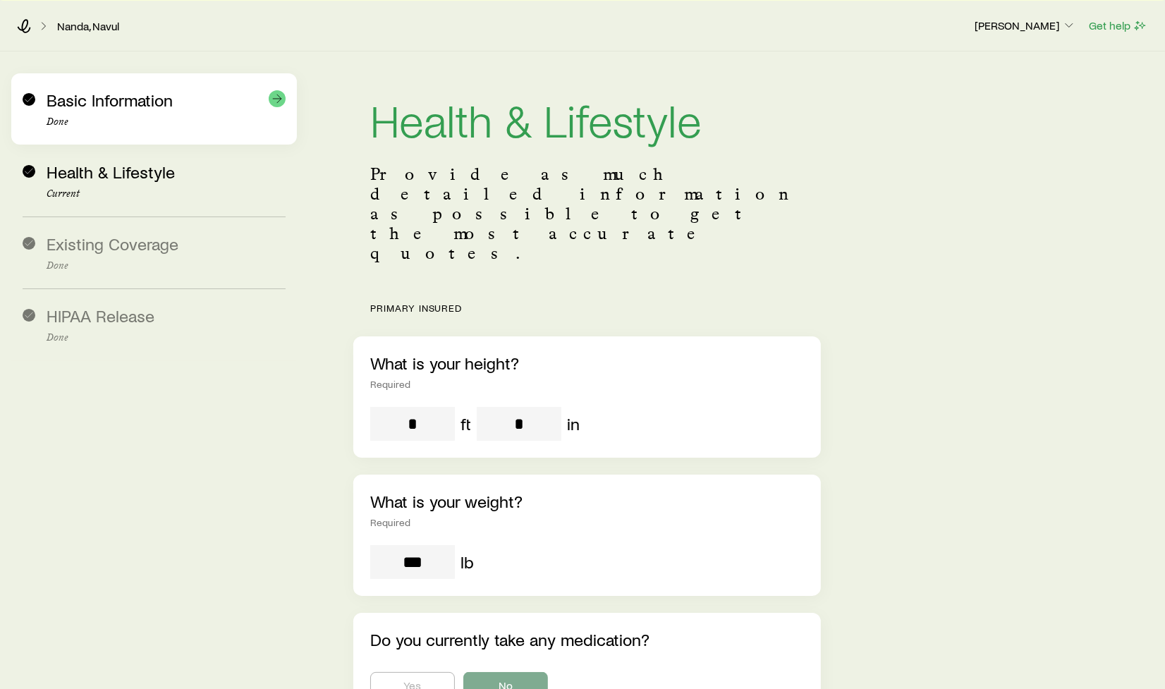
click at [99, 117] on p "Done" at bounding box center [166, 121] width 239 height 11
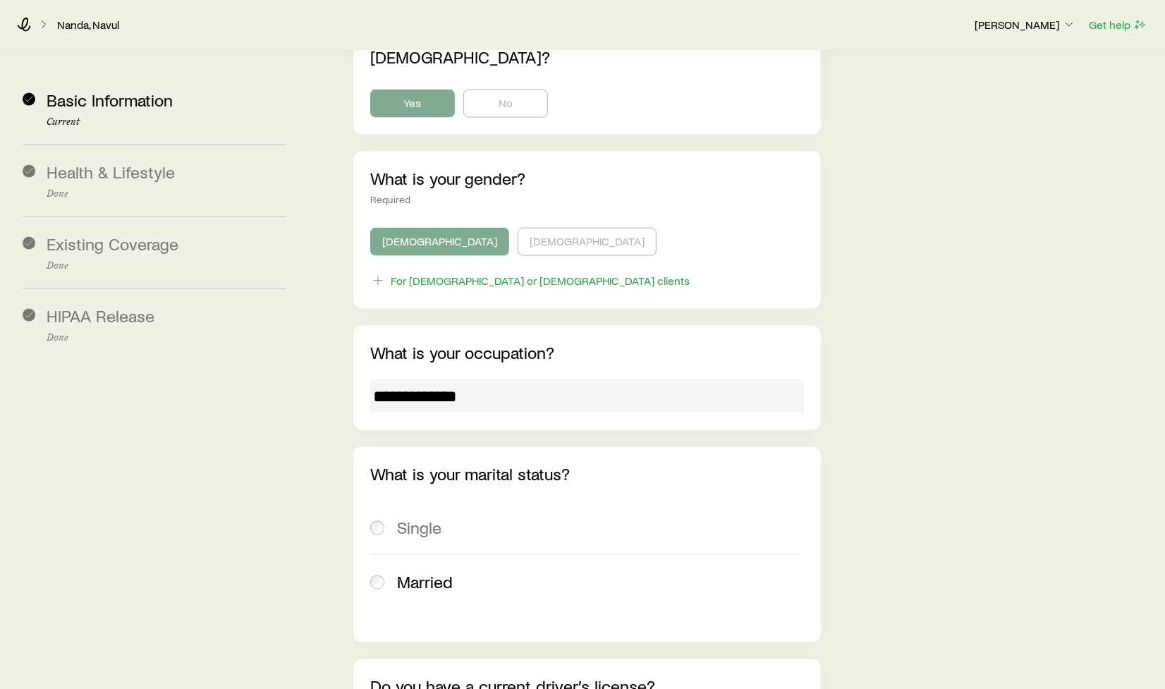
scroll to position [1914, 0]
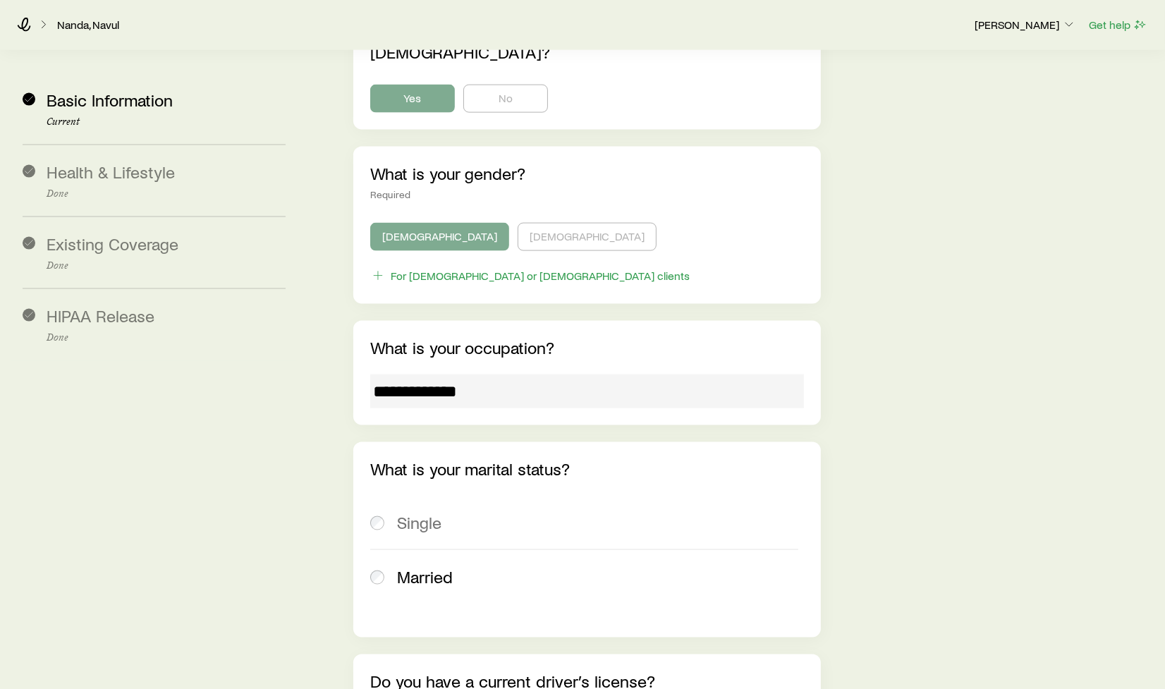
click at [446, 375] on input "**********" at bounding box center [587, 392] width 434 height 34
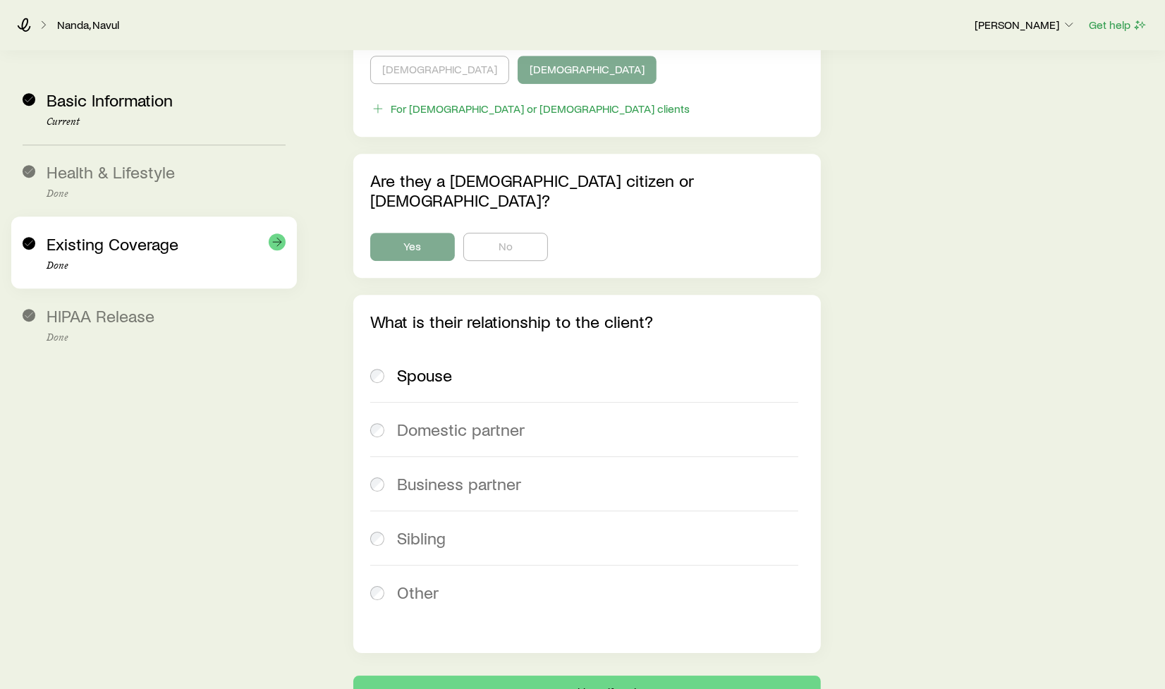
scroll to position [3654, 0]
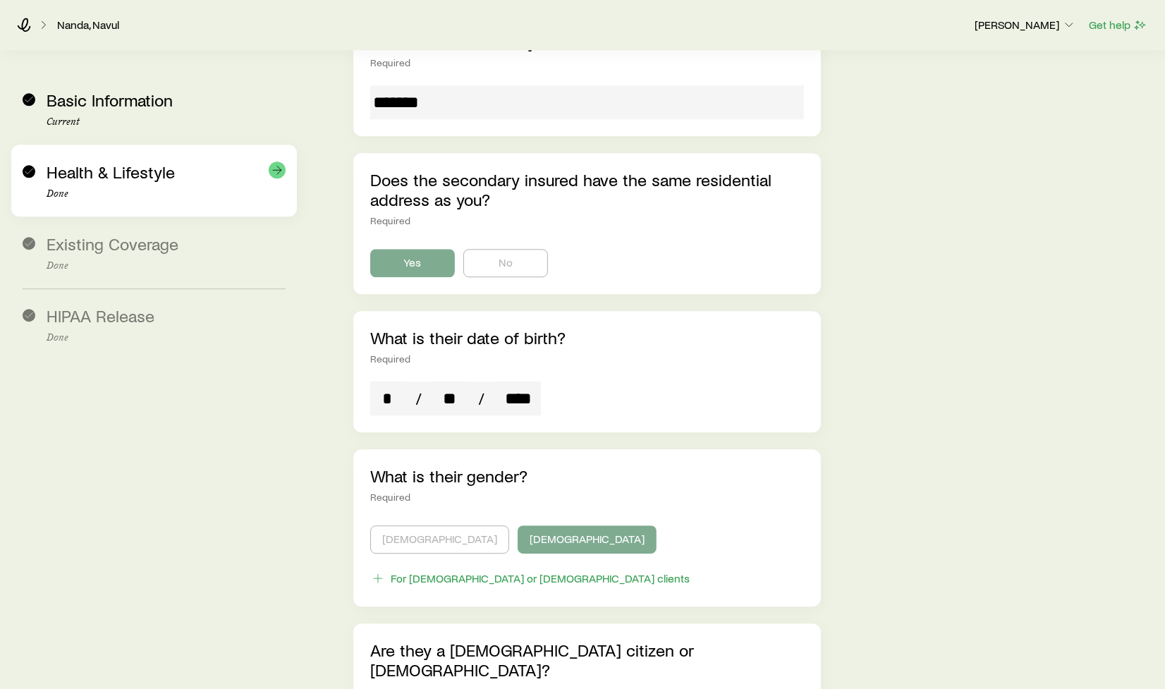
drag, startPoint x: 121, startPoint y: 188, endPoint x: 137, endPoint y: 189, distance: 15.5
click at [122, 188] on p "Done" at bounding box center [166, 193] width 239 height 11
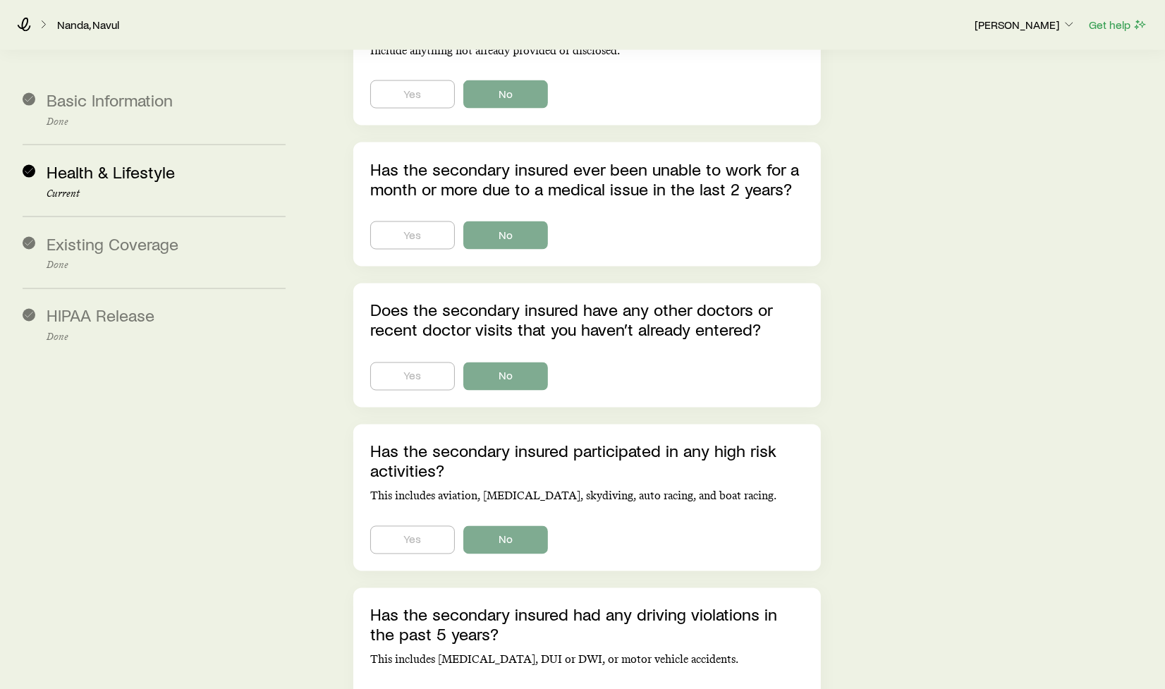
scroll to position [8228, 0]
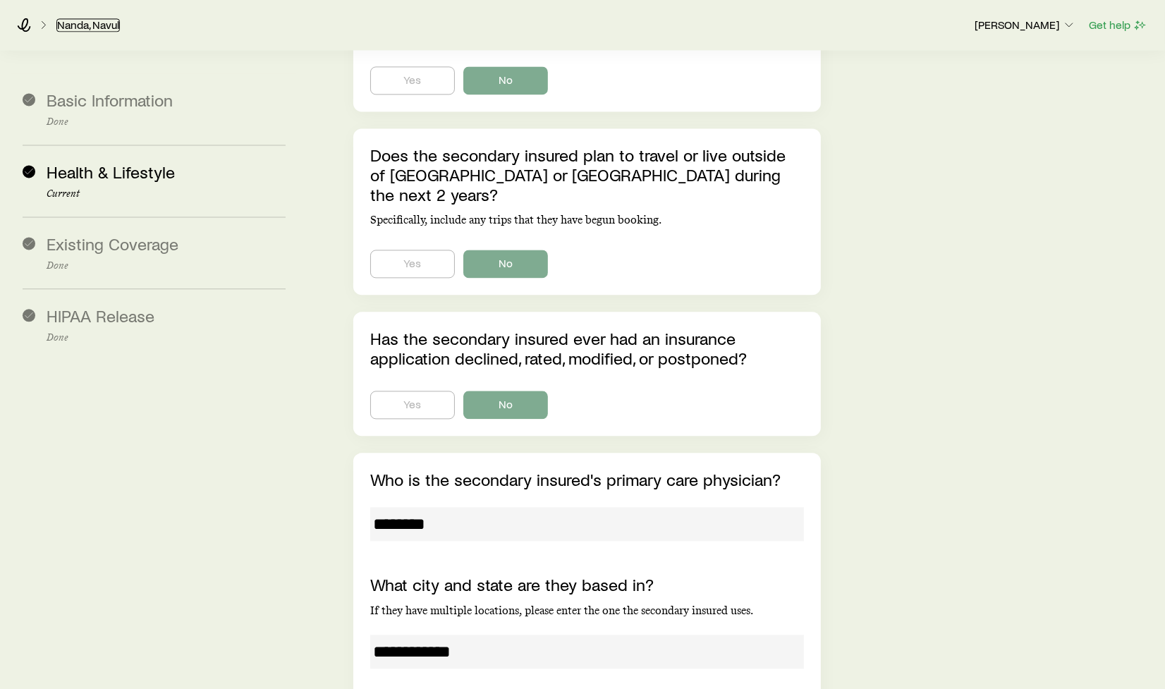
click at [63, 25] on link "Nanda, Navul" at bounding box center [87, 24] width 63 height 13
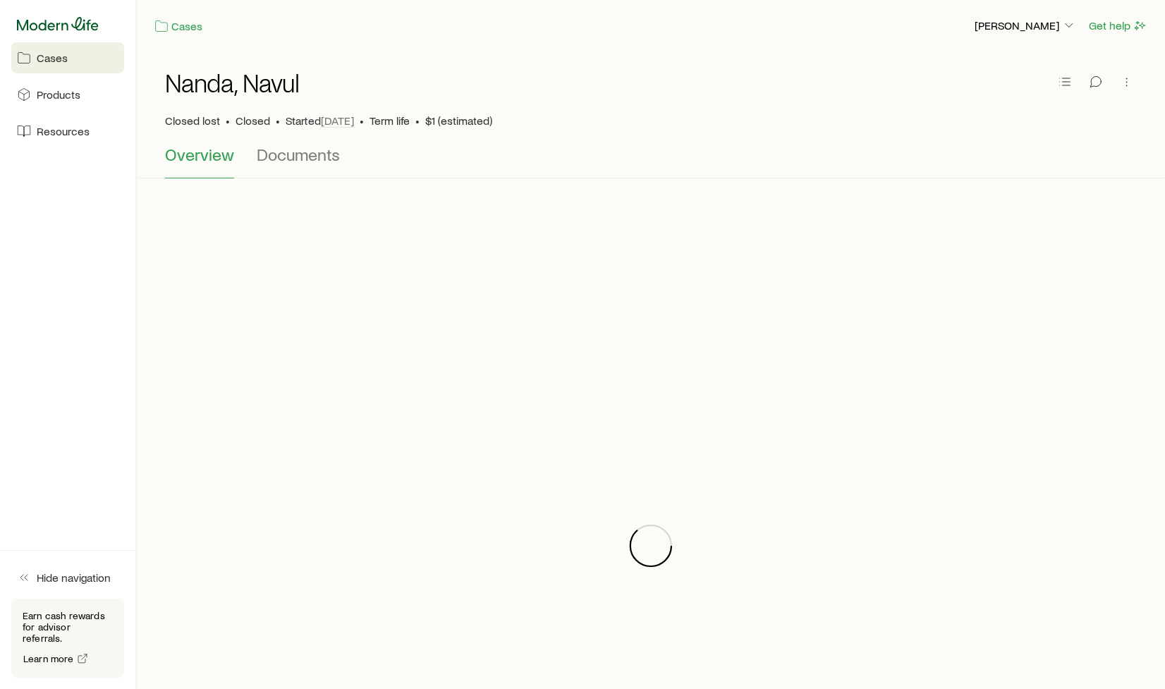
click at [59, 23] on icon at bounding box center [58, 24] width 82 height 14
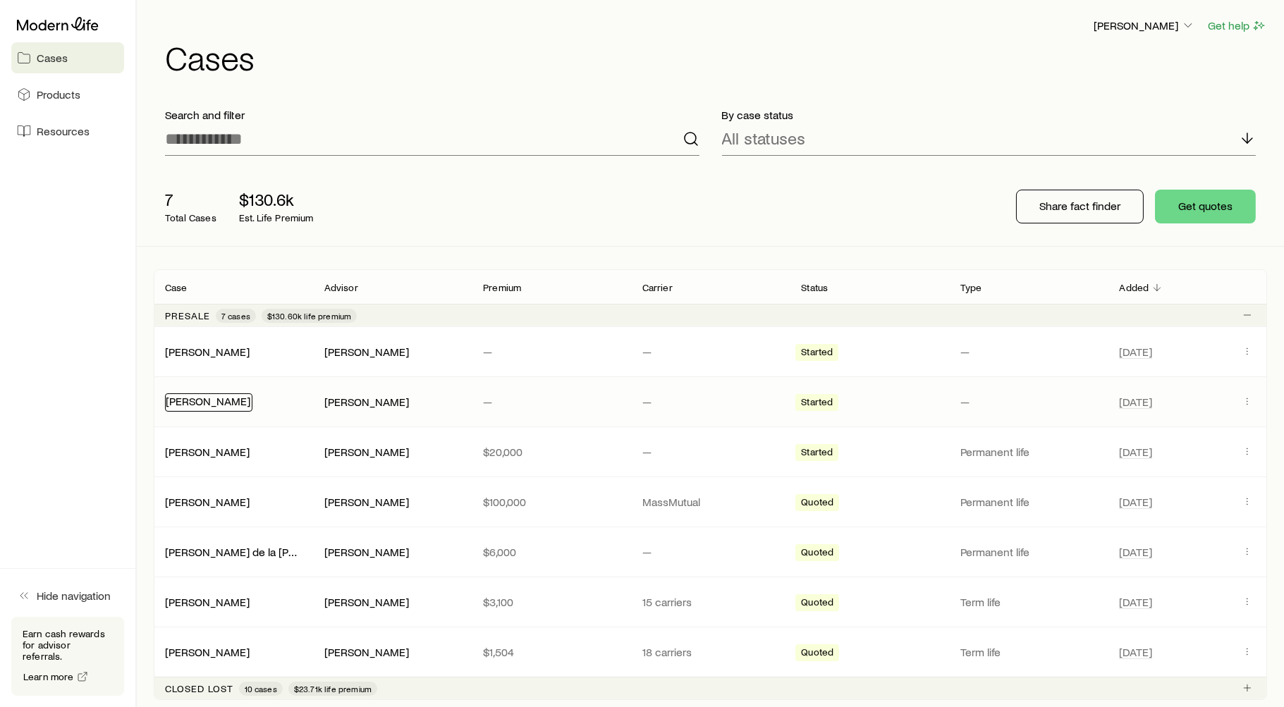
click at [195, 400] on link "[PERSON_NAME]" at bounding box center [208, 400] width 85 height 13
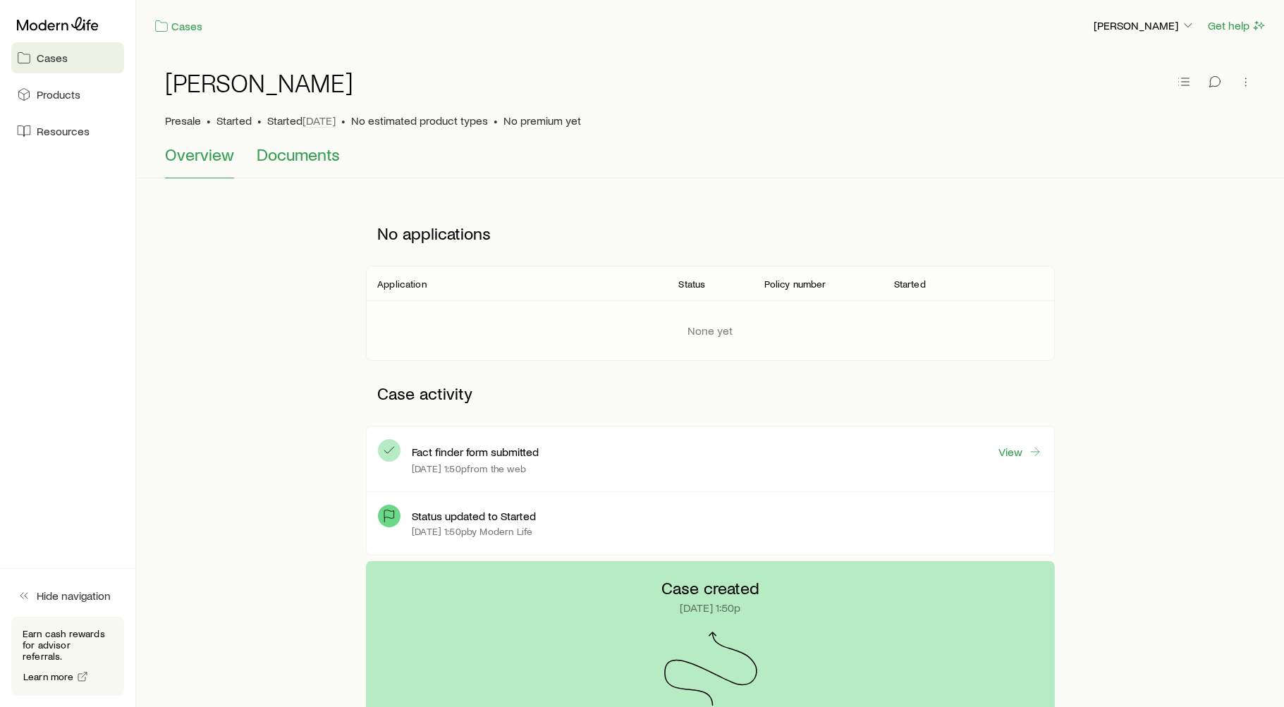
click at [308, 161] on span "Documents" at bounding box center [298, 155] width 83 height 20
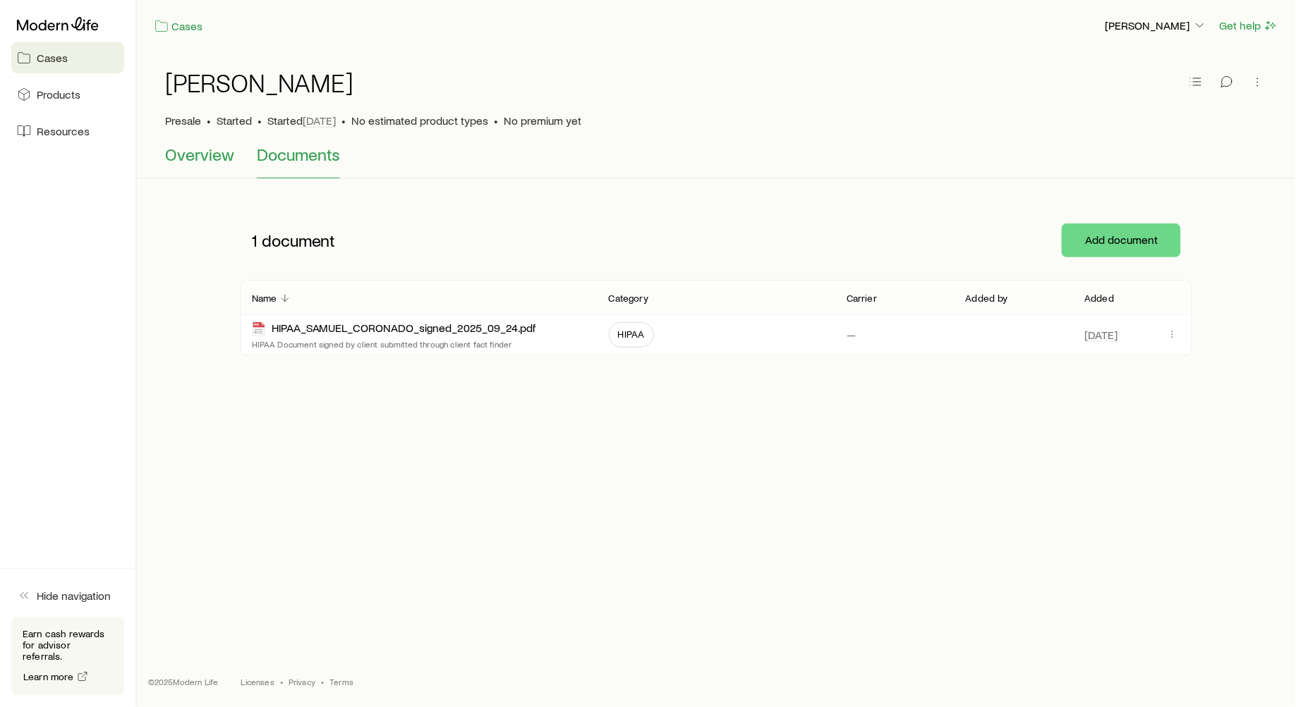
click at [209, 161] on span "Overview" at bounding box center [199, 155] width 69 height 20
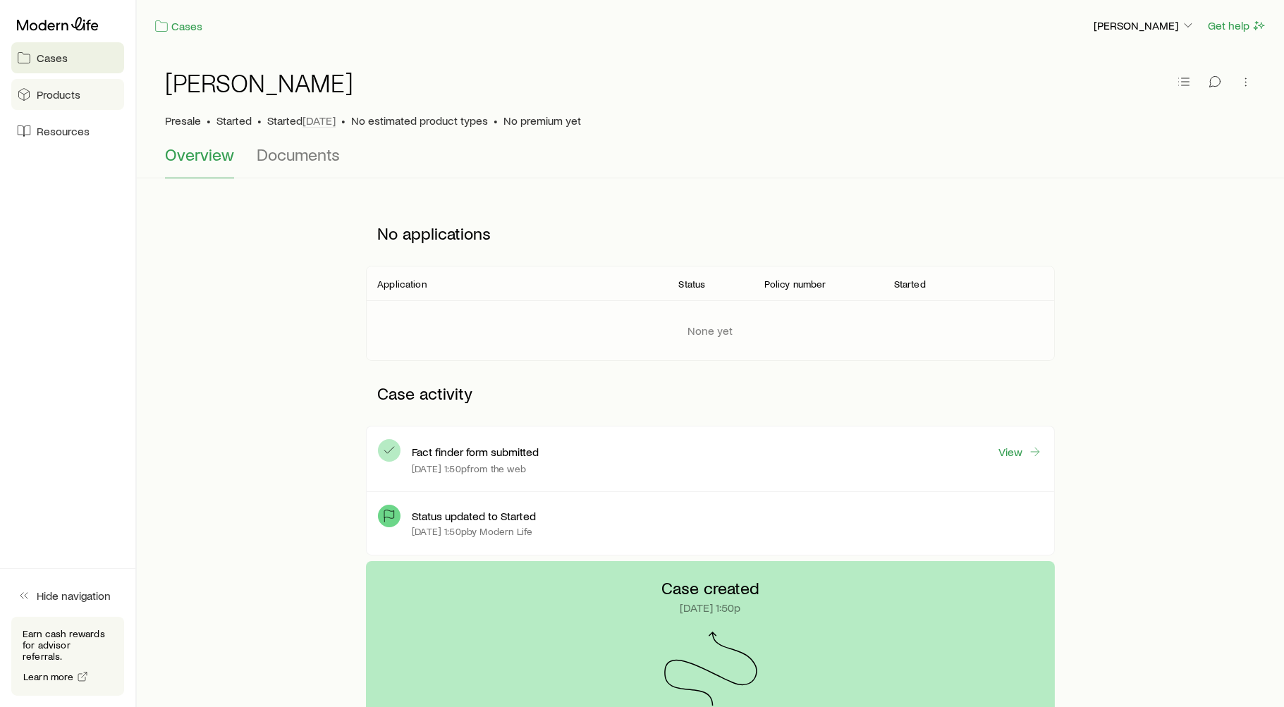
click at [65, 97] on span "Products" at bounding box center [59, 94] width 44 height 14
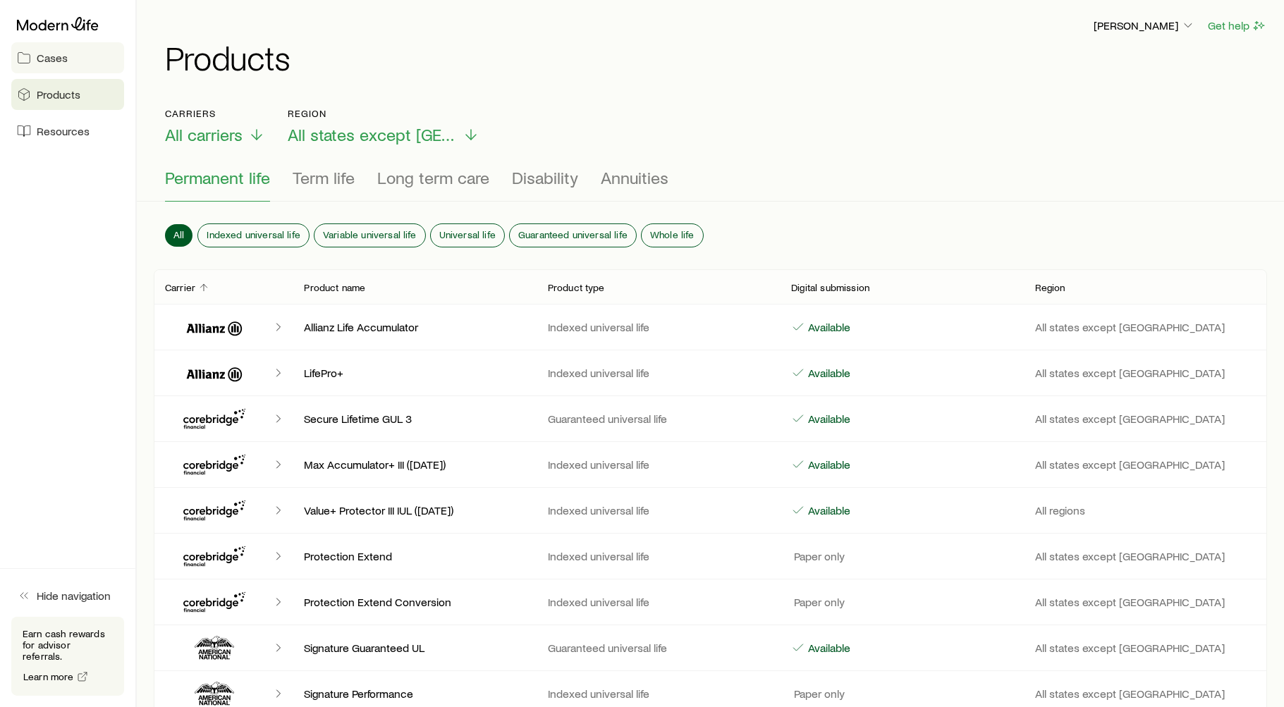
click at [56, 60] on span "Cases" at bounding box center [52, 58] width 31 height 14
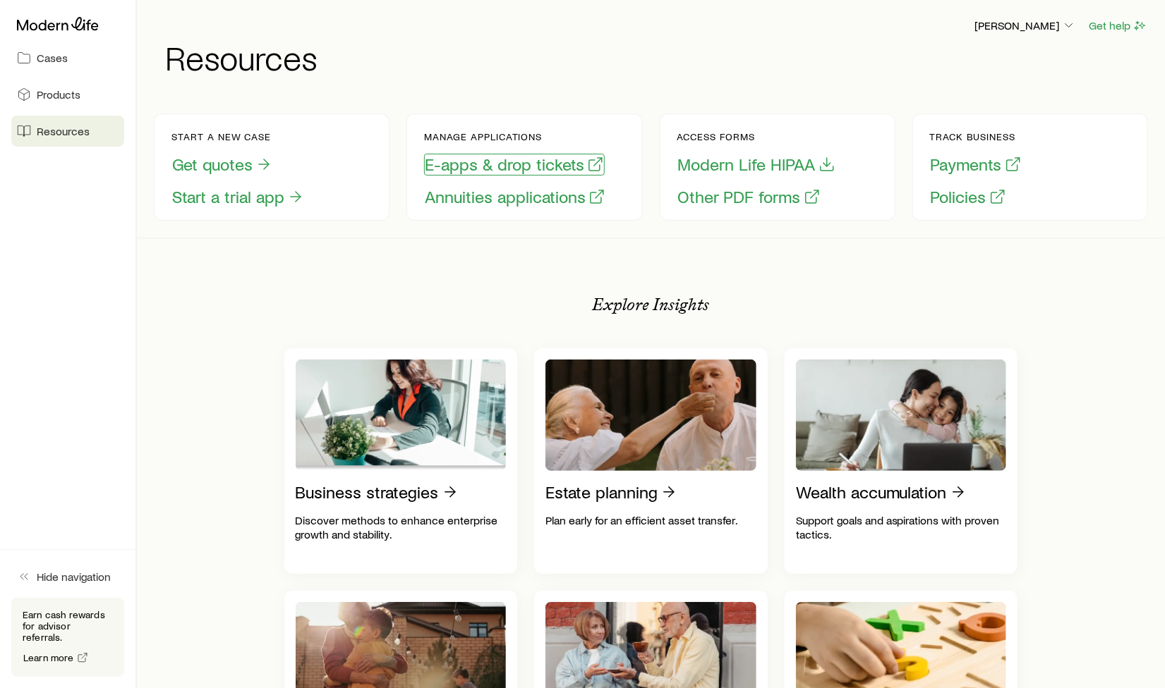
click at [547, 173] on button "E-apps & drop tickets" at bounding box center [514, 165] width 181 height 22
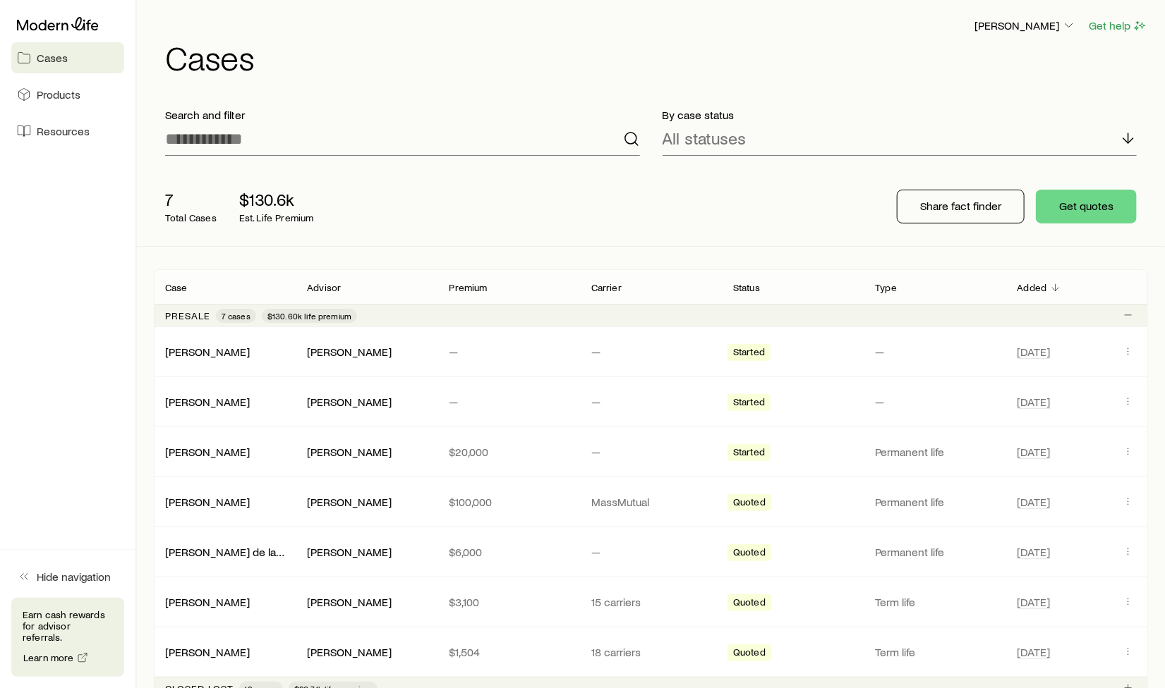
drag, startPoint x: 0, startPoint y: 0, endPoint x: 25, endPoint y: 609, distance: 609.3
click at [206, 600] on div "Presale 7 cases $130.60k life premium [PERSON_NAME] [PERSON_NAME] — — Started —…" at bounding box center [651, 490] width 994 height 373
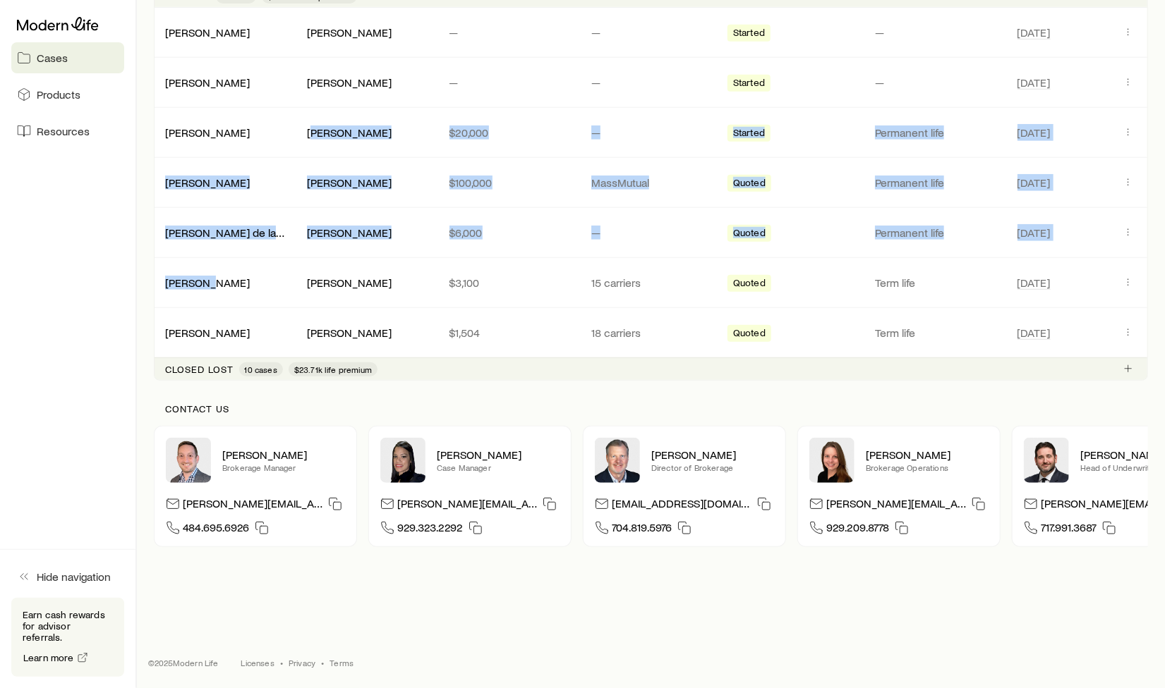
scroll to position [329, 0]
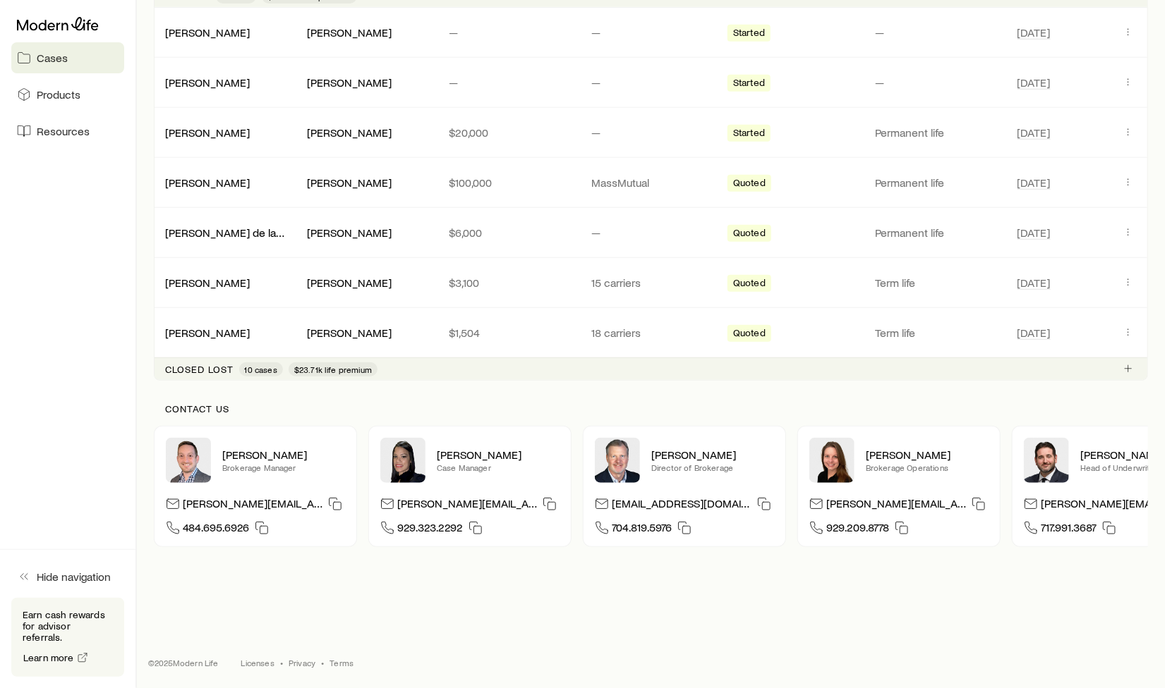
click at [90, 277] on aside "Cases Products Resources Hide navigation Earn cash rewards for advisor referral…" at bounding box center [68, 344] width 137 height 688
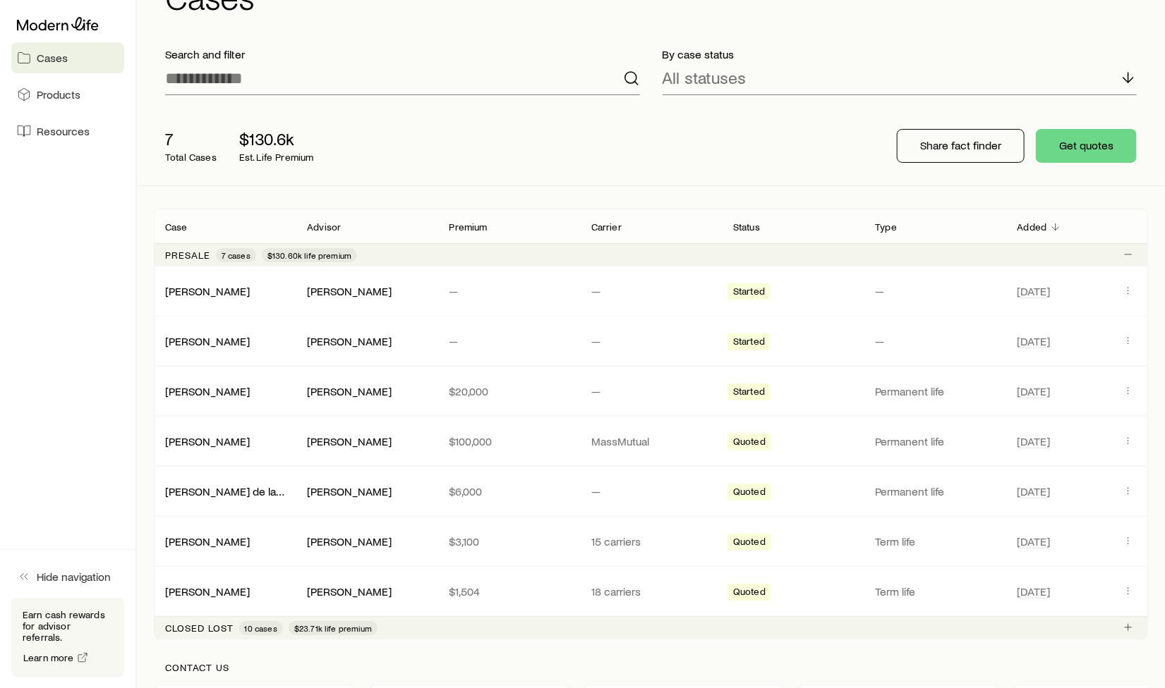
scroll to position [0, 0]
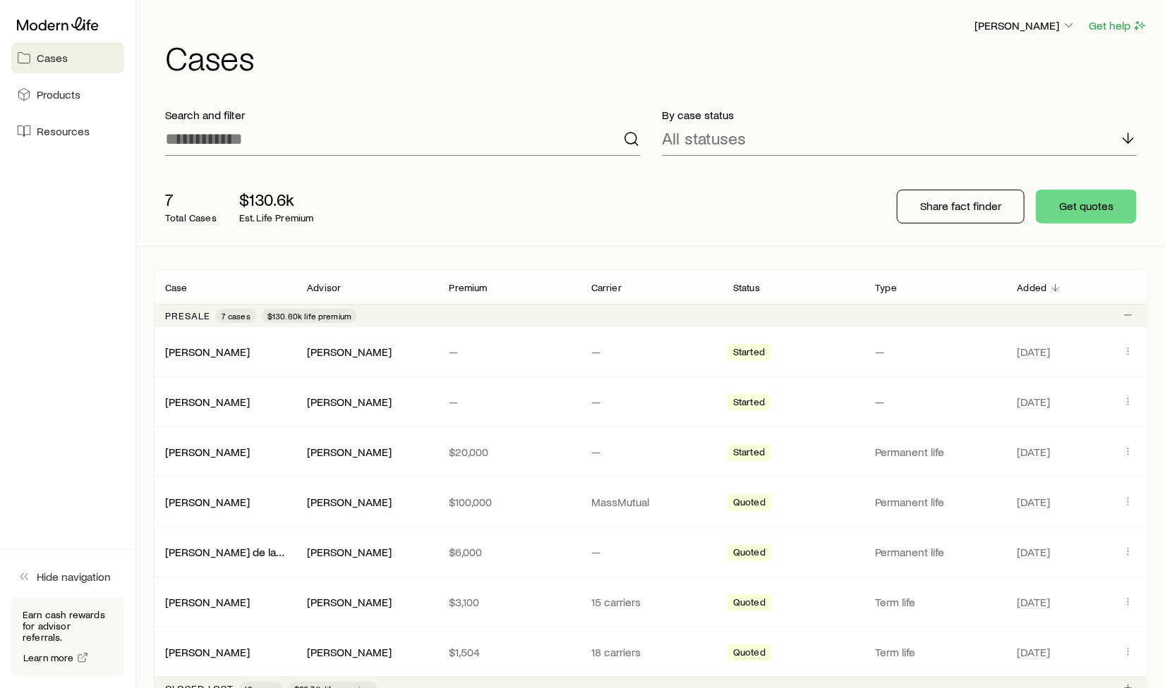
click at [63, 62] on span "Cases" at bounding box center [52, 58] width 31 height 14
click at [64, 59] on span "Cases" at bounding box center [52, 58] width 31 height 14
click at [45, 59] on span "Cases" at bounding box center [52, 58] width 31 height 14
click at [47, 135] on span "Resources" at bounding box center [63, 131] width 53 height 14
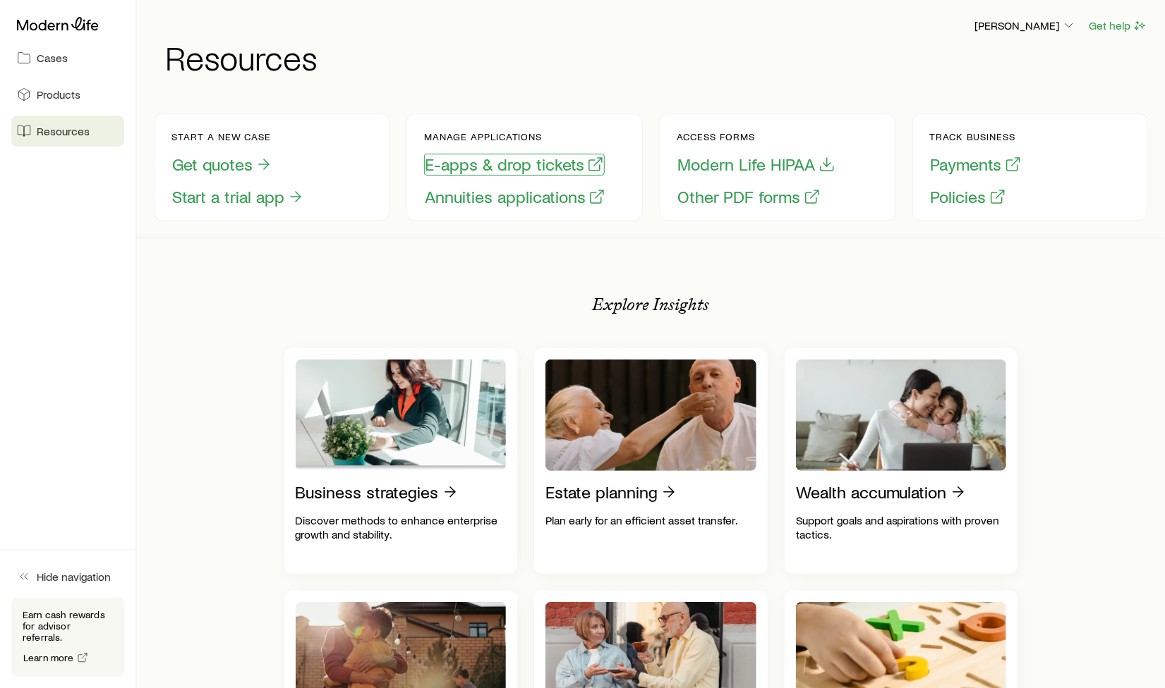
click at [496, 166] on button "E-apps & drop tickets" at bounding box center [514, 165] width 181 height 22
